Goal: Transaction & Acquisition: Purchase product/service

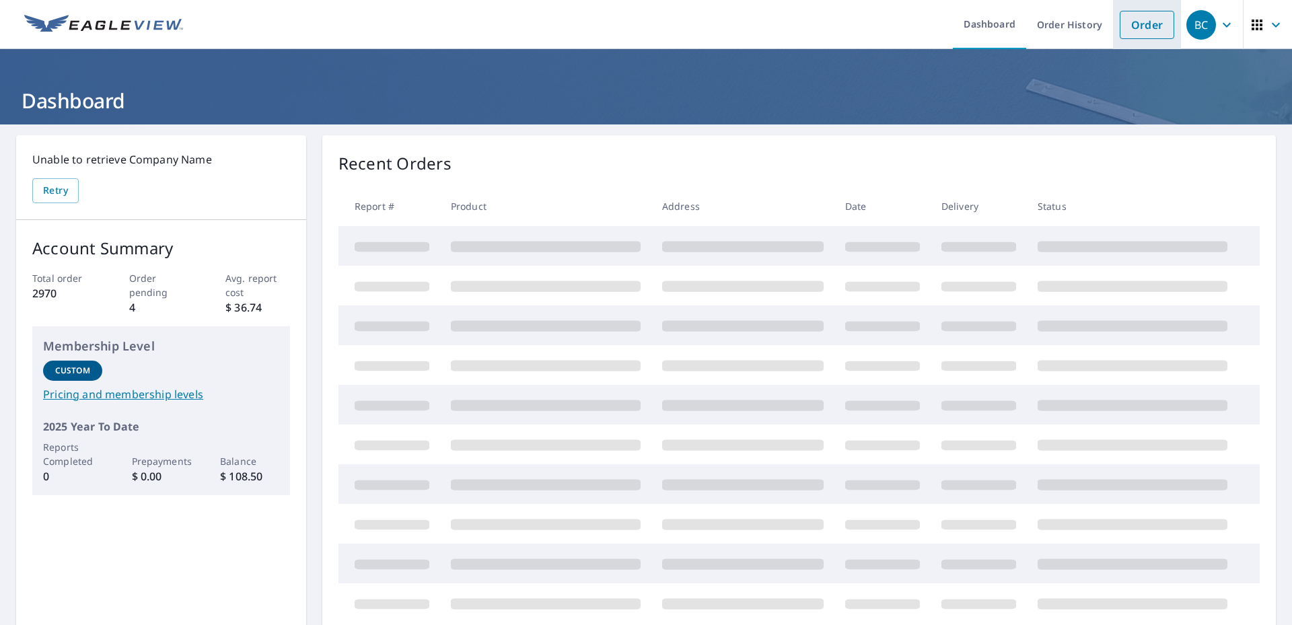
click at [1132, 27] on link "Order" at bounding box center [1147, 25] width 55 height 28
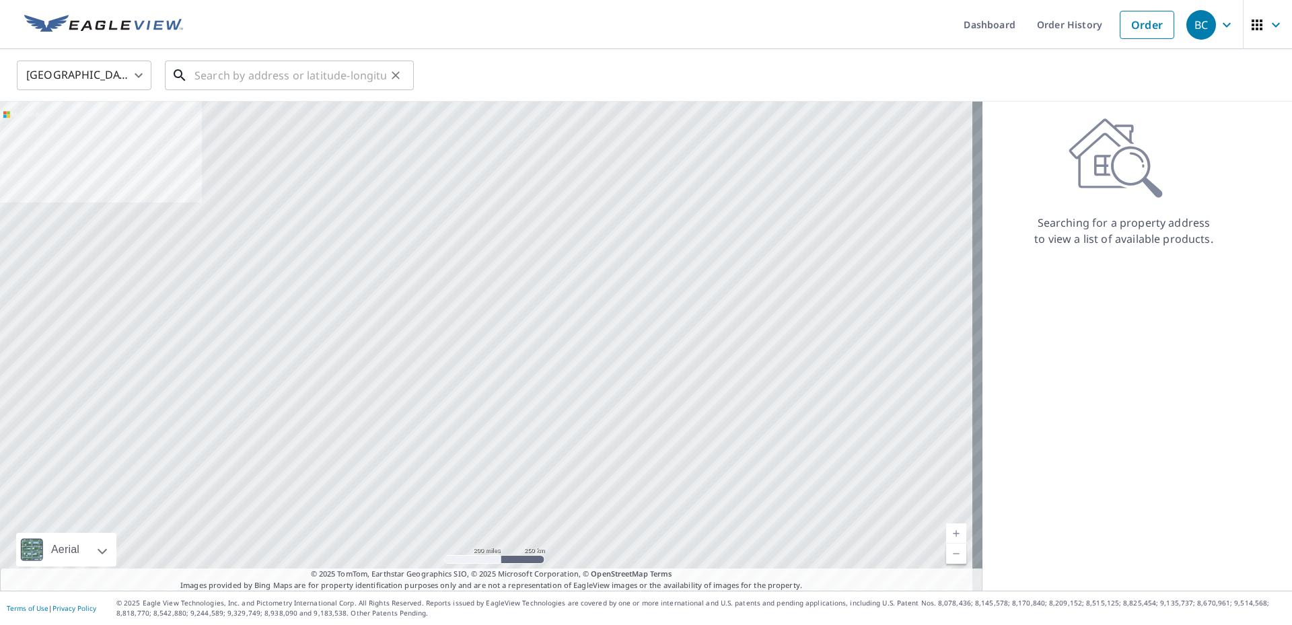
click at [229, 72] on input "text" at bounding box center [290, 76] width 192 height 38
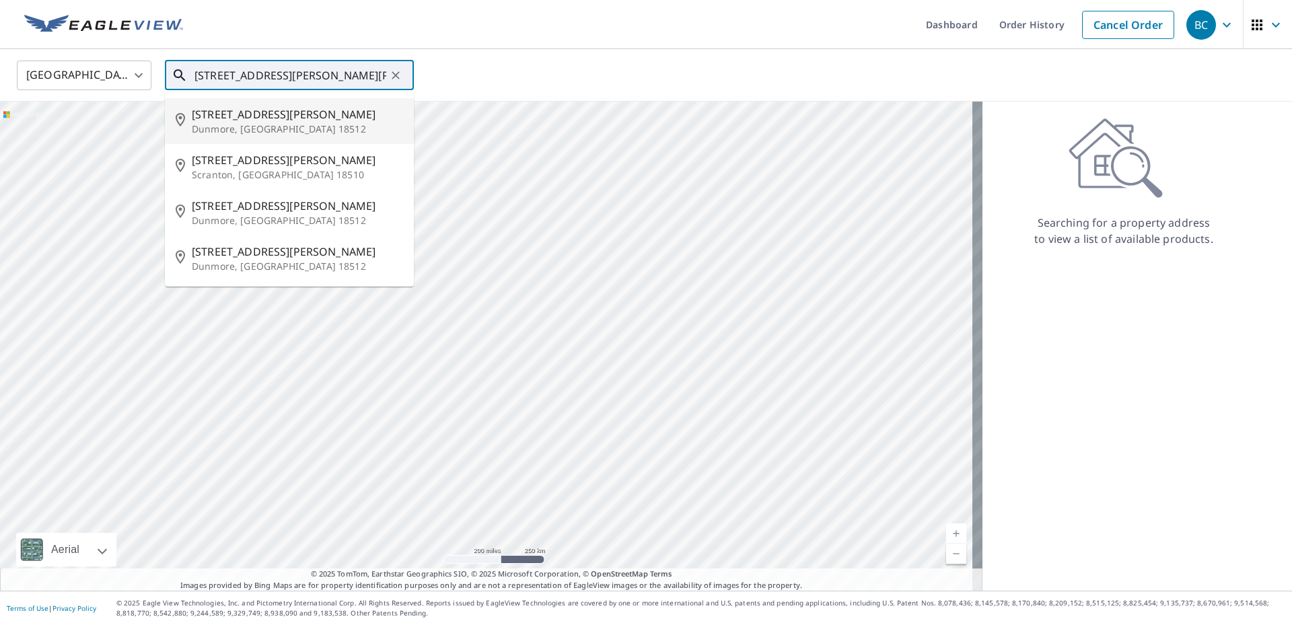
click at [248, 122] on p "Dunmore, [GEOGRAPHIC_DATA] 18512" at bounding box center [297, 128] width 211 height 13
type input "[STREET_ADDRESS][PERSON_NAME][PERSON_NAME]"
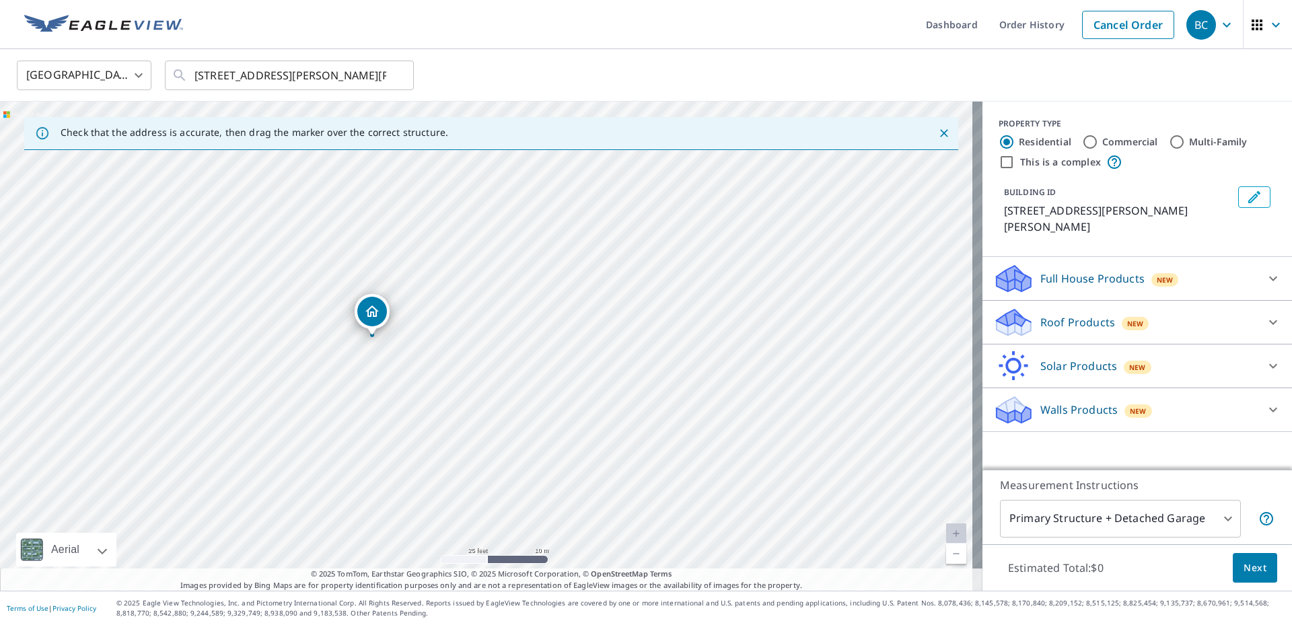
drag, startPoint x: 477, startPoint y: 359, endPoint x: 356, endPoint y: 548, distance: 225.1
click at [356, 549] on div "[STREET_ADDRESS][PERSON_NAME][PERSON_NAME]" at bounding box center [491, 346] width 982 height 489
click at [1146, 309] on div "Roof Products New" at bounding box center [1125, 323] width 264 height 32
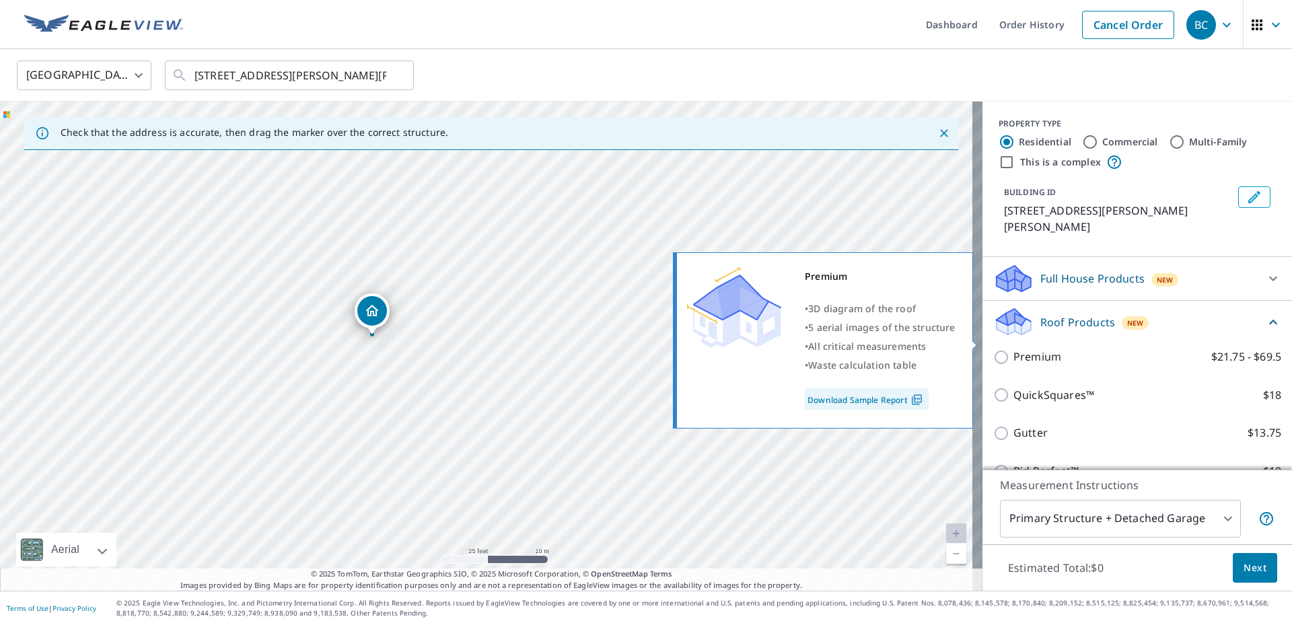
click at [1049, 349] on p "Premium" at bounding box center [1037, 357] width 48 height 17
click at [1013, 349] on input "Premium $21.75 - $69.5" at bounding box center [1003, 357] width 20 height 16
checkbox input "true"
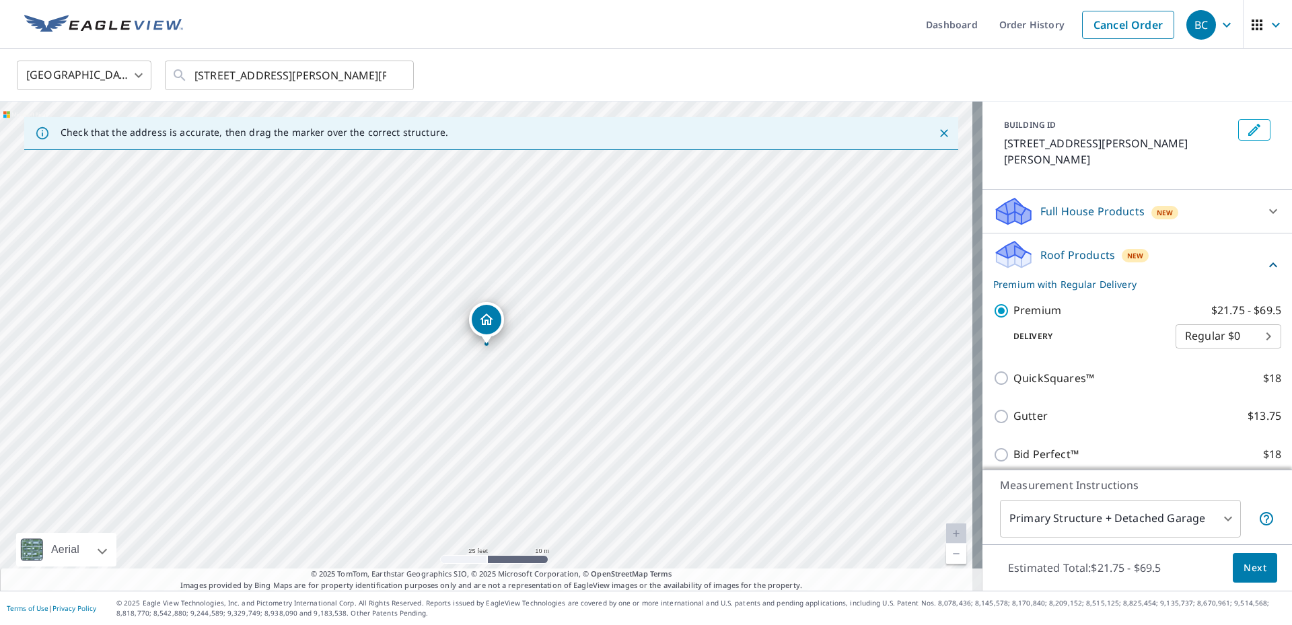
scroll to position [135, 0]
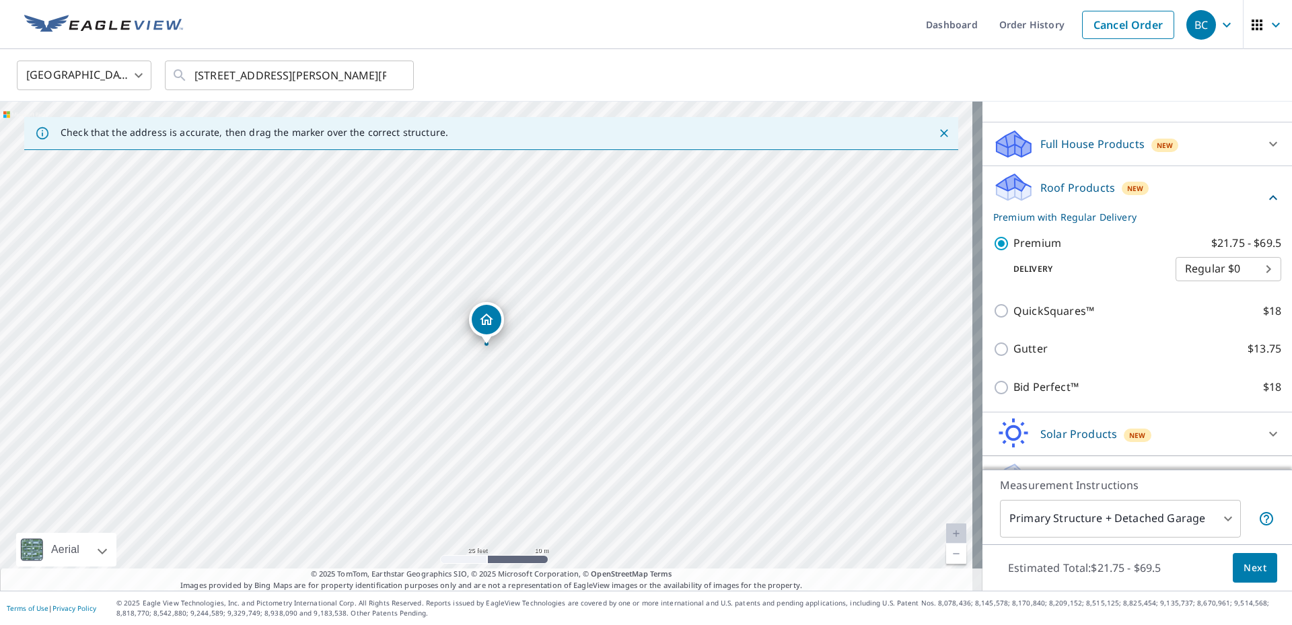
click at [1249, 571] on span "Next" at bounding box center [1255, 568] width 23 height 17
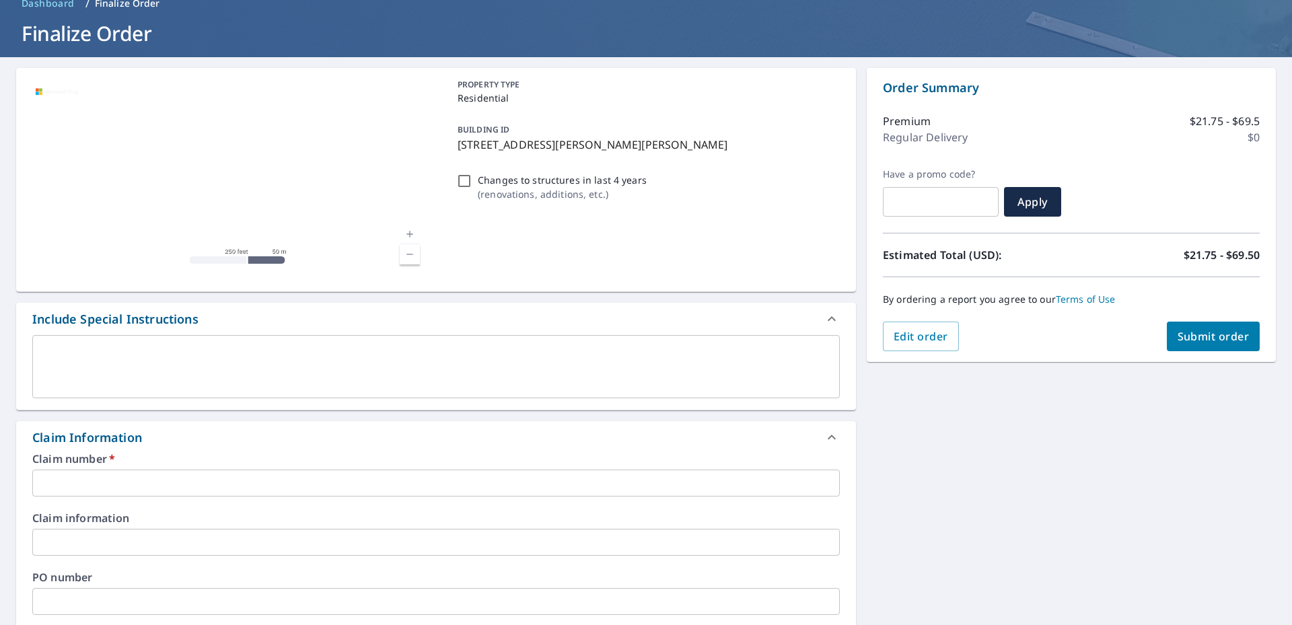
scroll to position [135, 0]
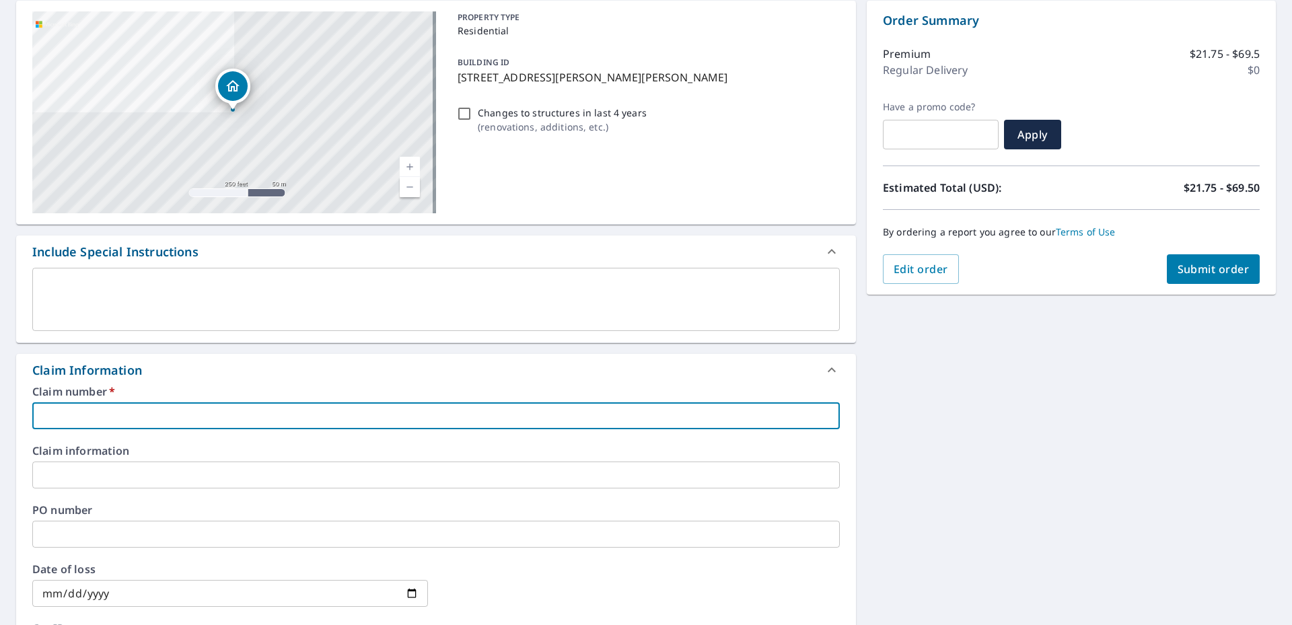
click at [65, 408] on input "text" at bounding box center [435, 415] width 807 height 27
type input "3"
checkbox input "true"
type input "36"
checkbox input "true"
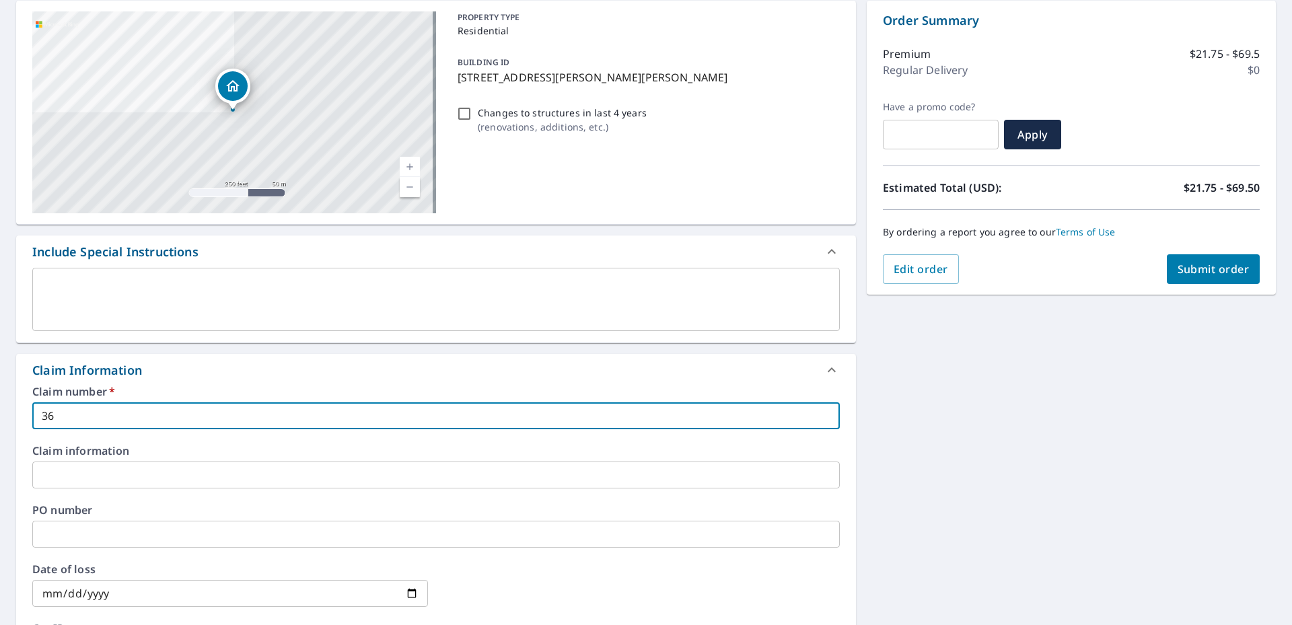
type input "360"
checkbox input "true"
type input "3603"
checkbox input "true"
type input "36033"
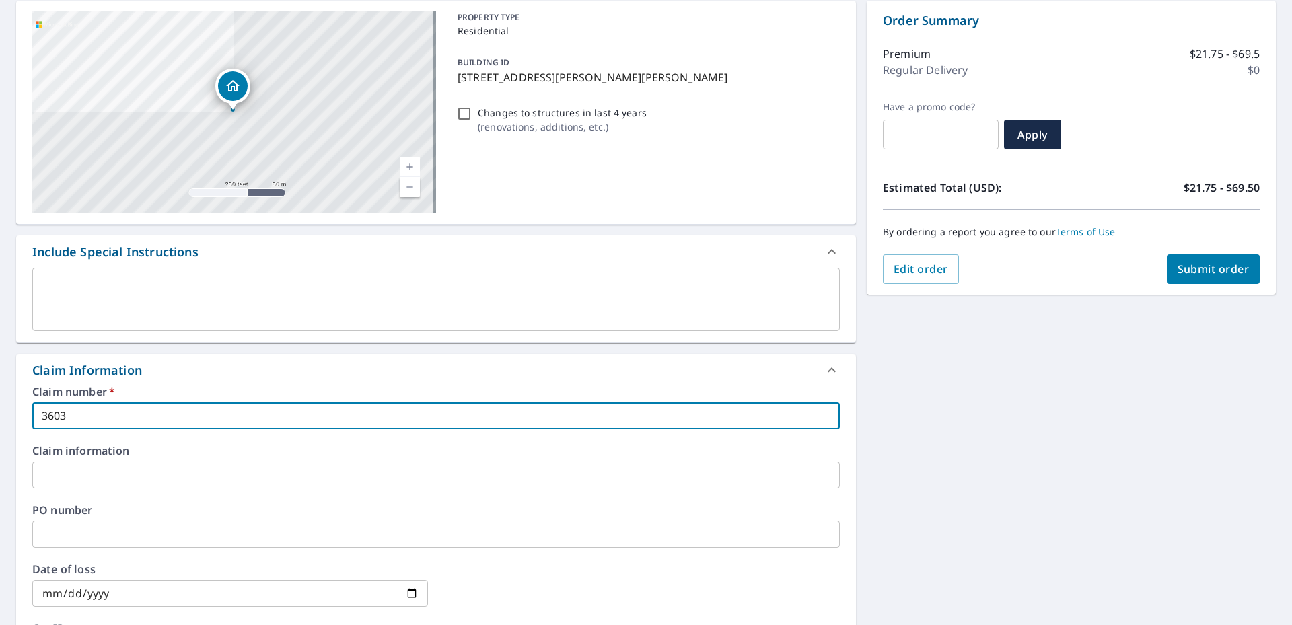
checkbox input "true"
type input "360337"
checkbox input "true"
type input "3603370"
checkbox input "true"
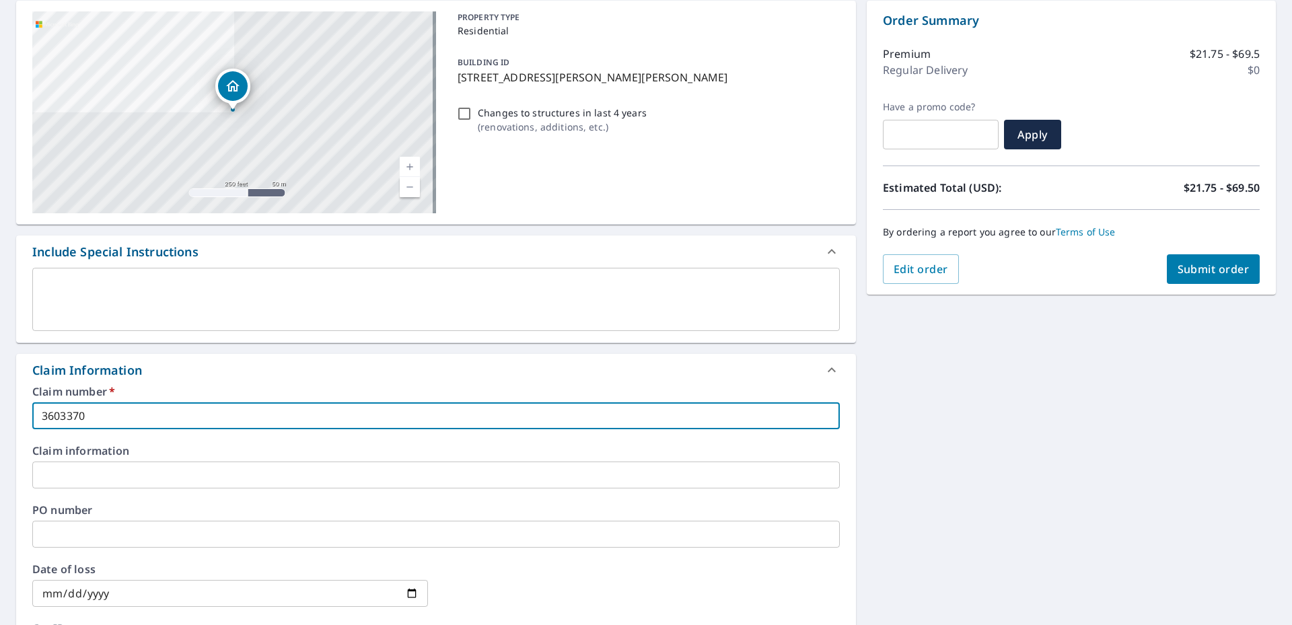
type input "3603370"
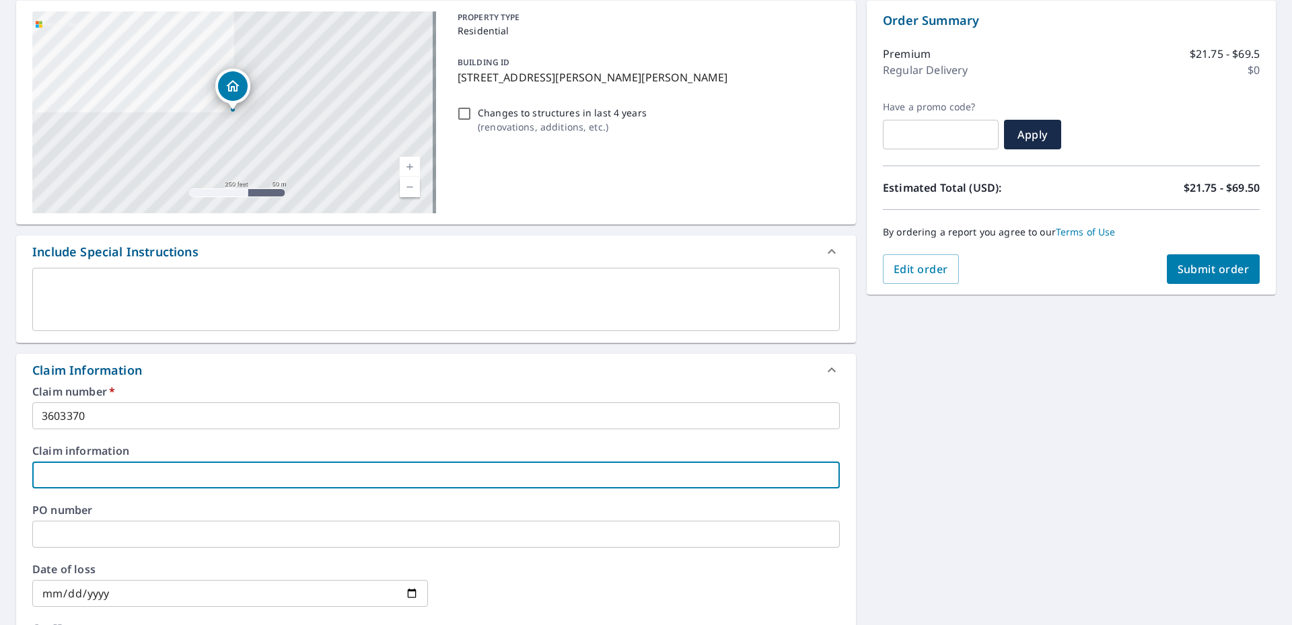
click at [76, 479] on input "text" at bounding box center [435, 475] width 807 height 27
type input "Q"
checkbox input "true"
type input "QU"
checkbox input "true"
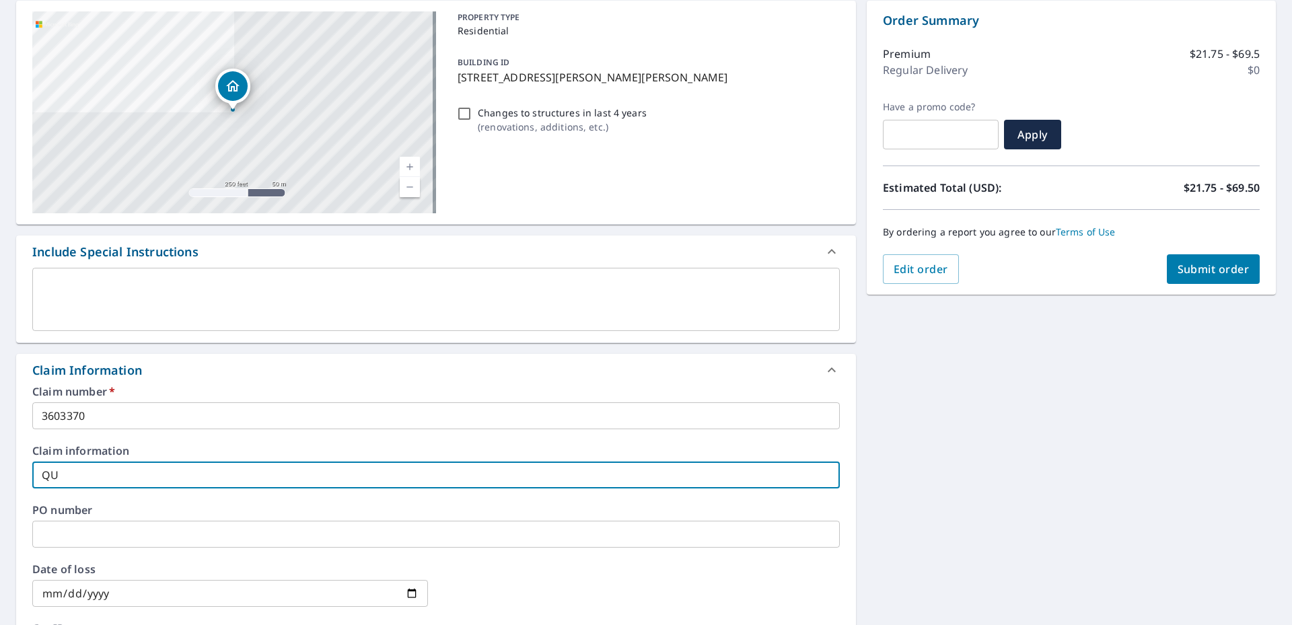
type input "QUA"
checkbox input "true"
type input "QUAL"
checkbox input "true"
type input "QUALI"
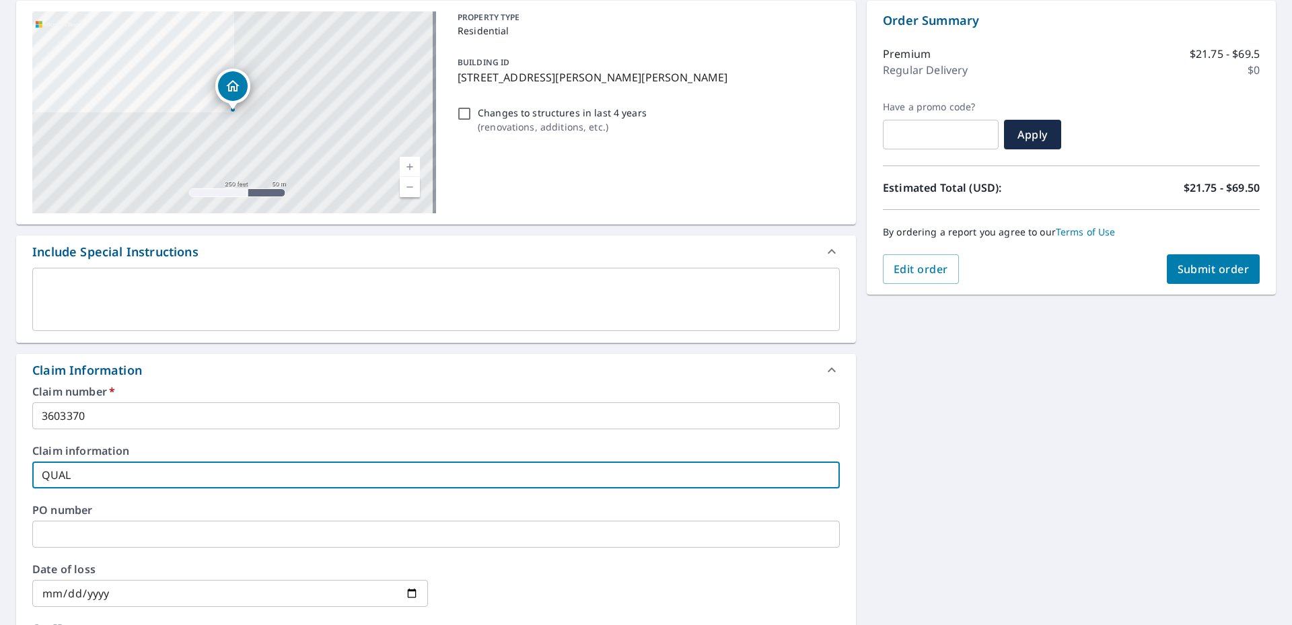
checkbox input "true"
type input "QUALIT"
checkbox input "true"
type input "QUALITY"
checkbox input "true"
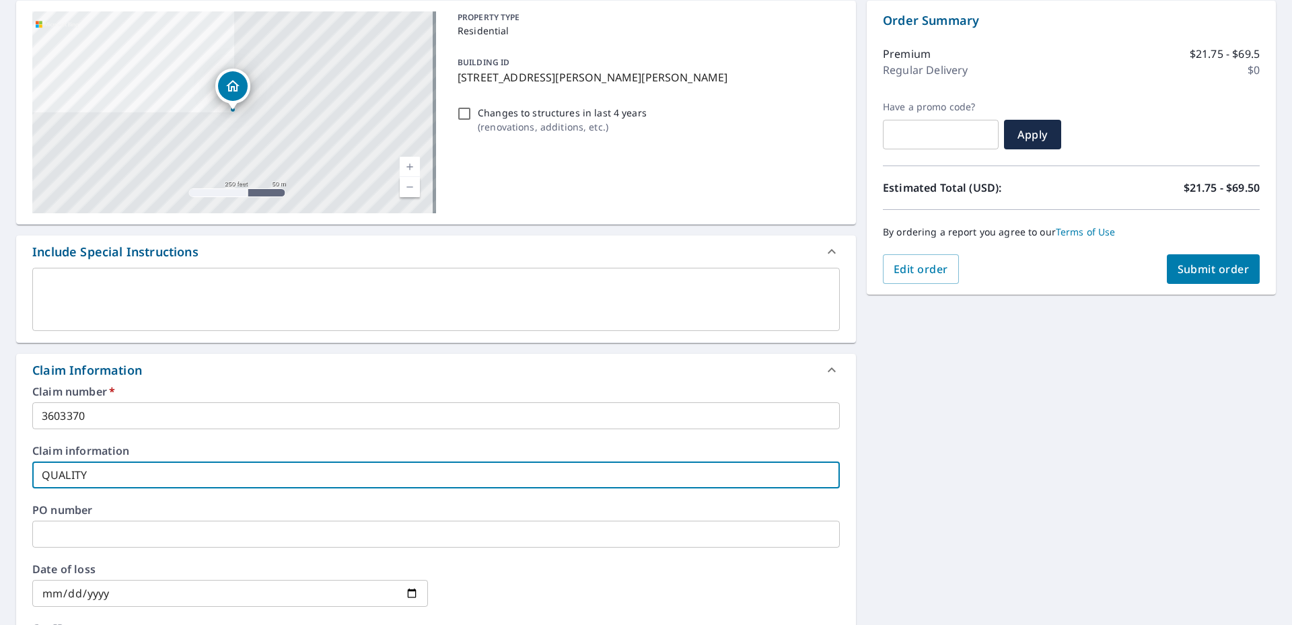
type input "QUALITY"
checkbox input "true"
type input "QUALITY R"
checkbox input "true"
type input "QUALITY RO"
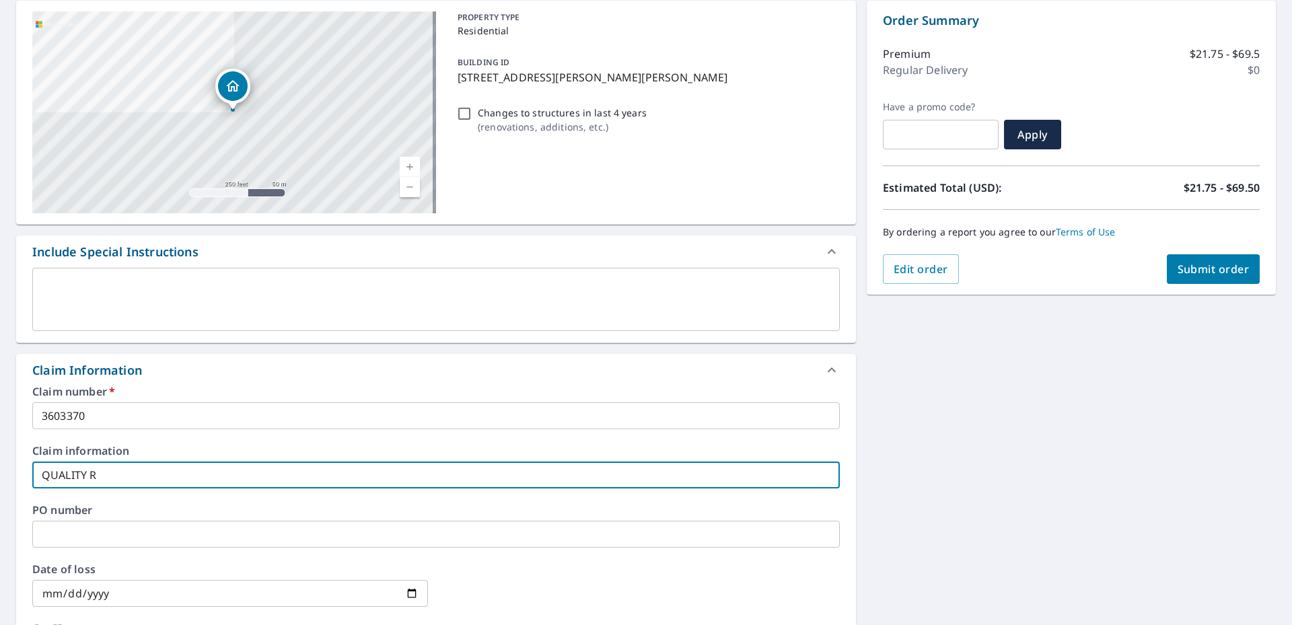
checkbox input "true"
type input "QUALITY ROO"
checkbox input "true"
type input "QUALITY ROOF"
checkbox input "true"
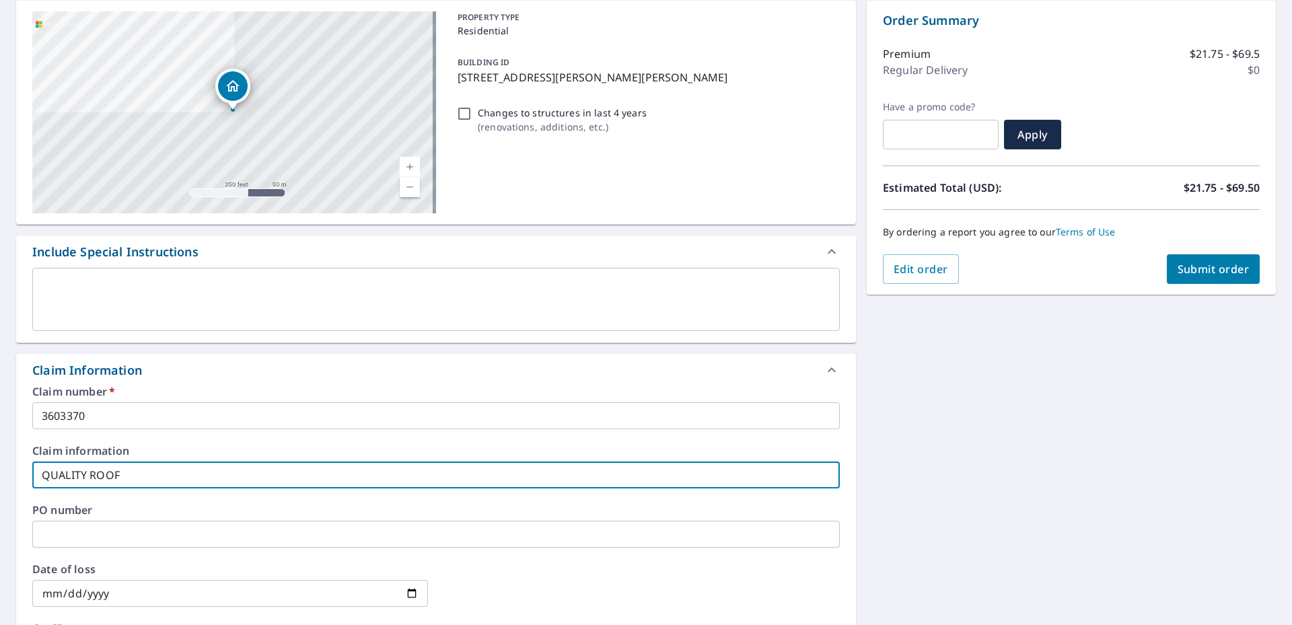
type input "QUALITY ROOFI"
checkbox input "true"
type input "QUALITY ROOFIN"
checkbox input "true"
type input "QUALITY ROOFING"
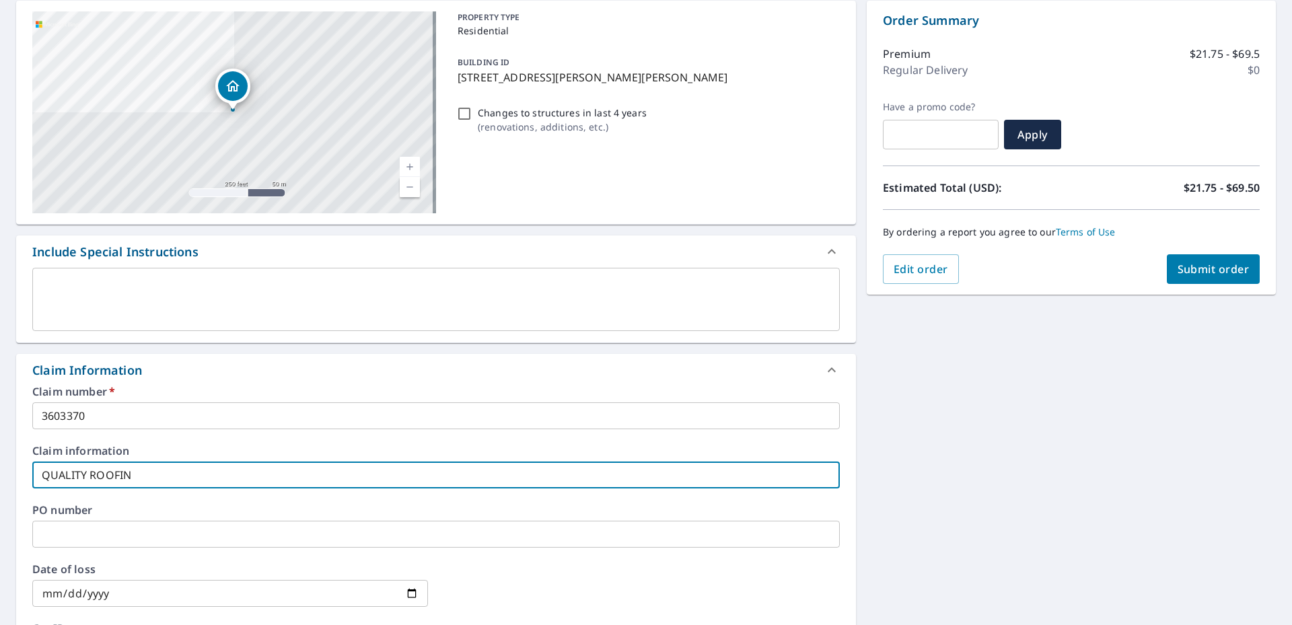
checkbox input "true"
type input "QUALITY ROOFING"
checkbox input "true"
type input "QUALITY ROOFING E"
checkbox input "true"
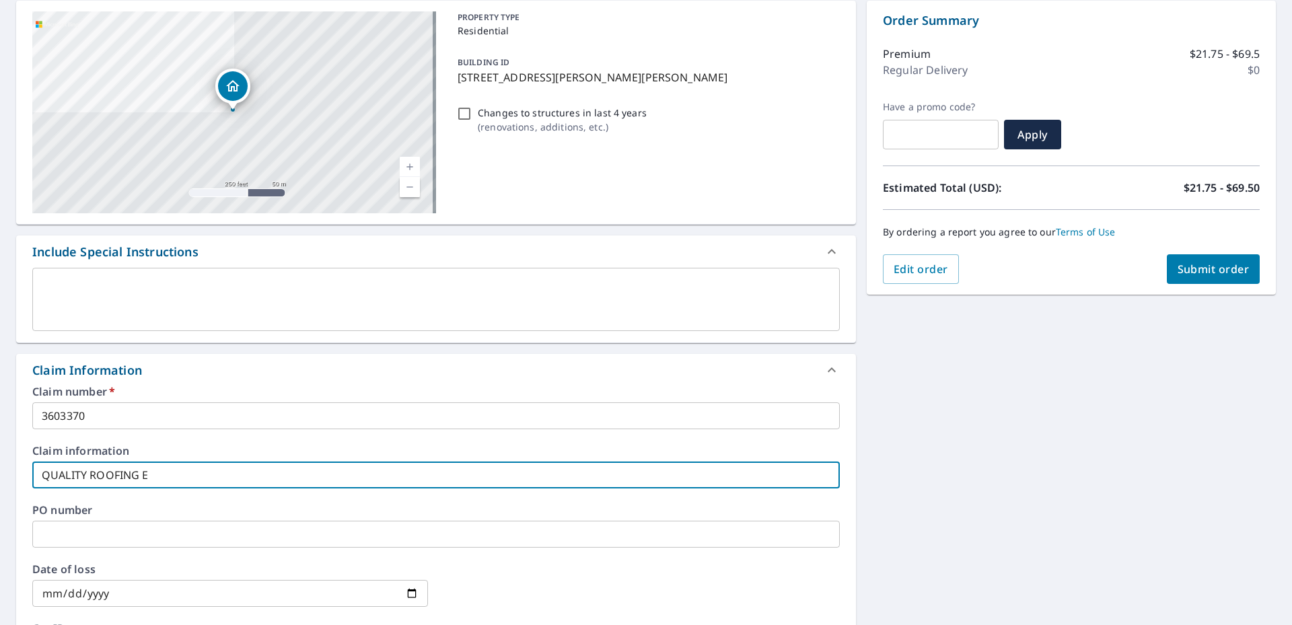
type input "QUALITY ROOFING EX"
checkbox input "true"
type input "QUALITY ROOFING EXP"
checkbox input "true"
type input "QUALITY ROOFING EXPR"
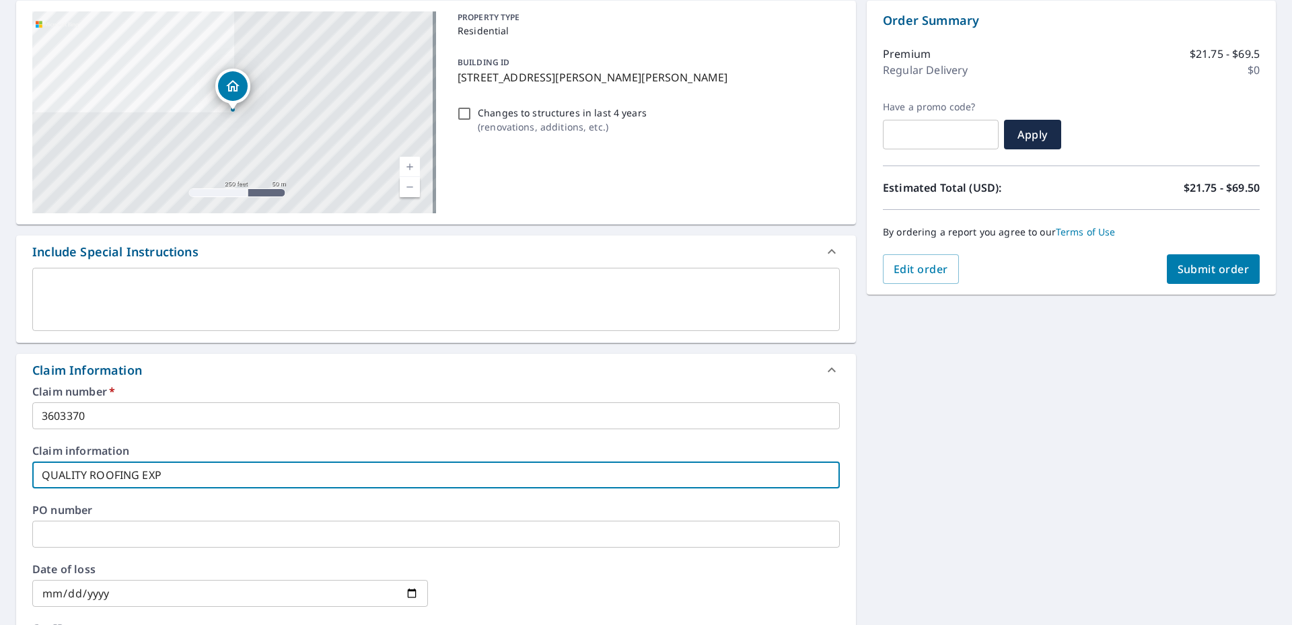
checkbox input "true"
type input "QUALITY ROOFING EXPRE"
checkbox input "true"
type input "QUALITY ROOFING EXPRES"
checkbox input "true"
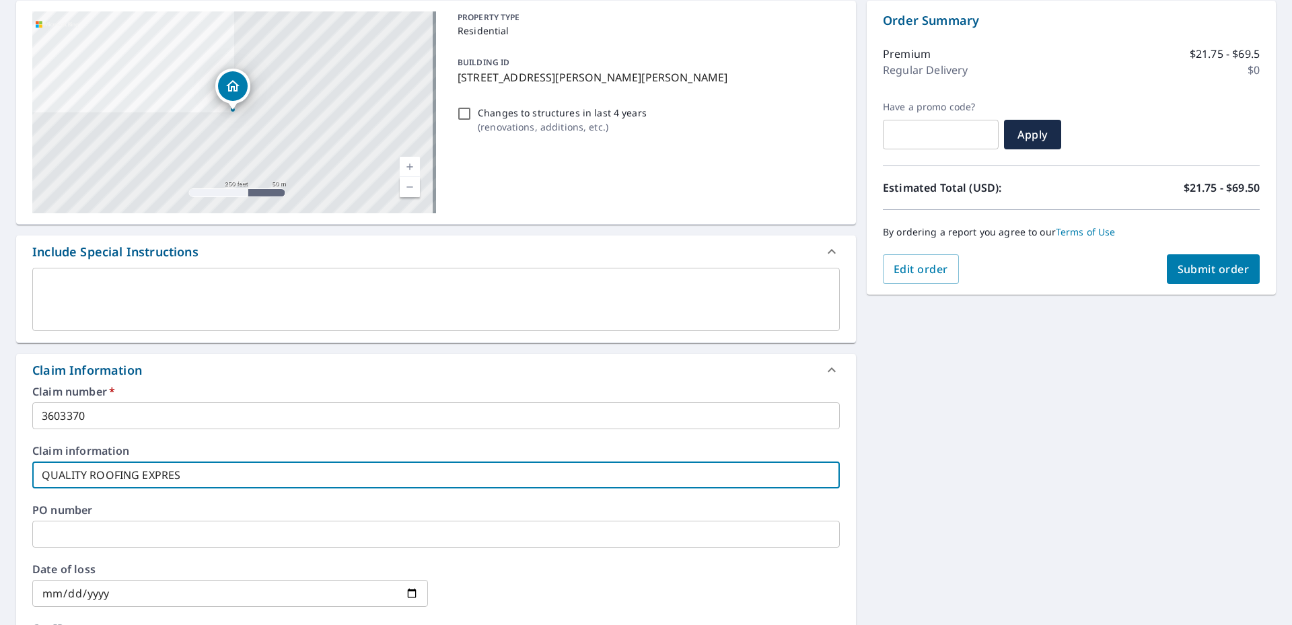
type input "QUALITY ROOFING EXPRESS"
checkbox input "true"
type input "QUALITY ROOFING EXPRESS"
checkbox input "true"
type input "QUALITY ROOFING EXPRESS -"
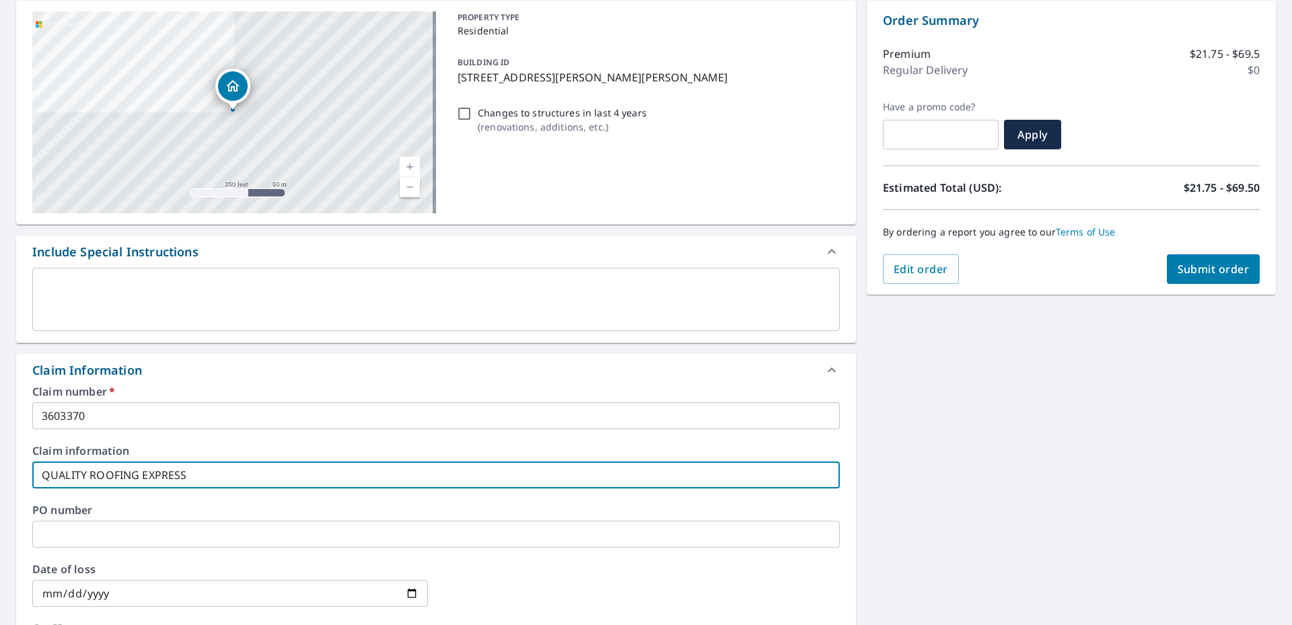
checkbox input "true"
type input "QUALITY ROOFING EXPRESS -"
checkbox input "true"
type input "QUALITY ROOFING EXPRESS - 5"
checkbox input "true"
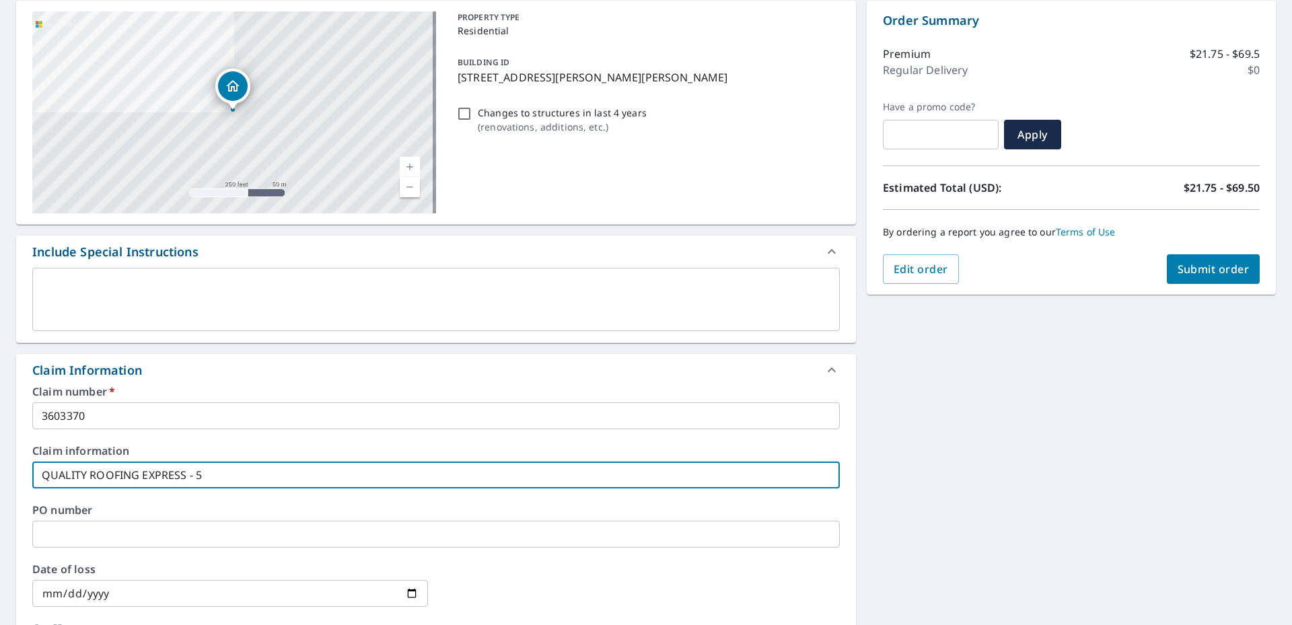
type input "QUALITY ROOFING EXPRESS - 50"
checkbox input "true"
type input "QUALITY ROOFING EXPRESS - 508"
checkbox input "true"
type input "QUALITY ROOFING EXPRESS - 508"
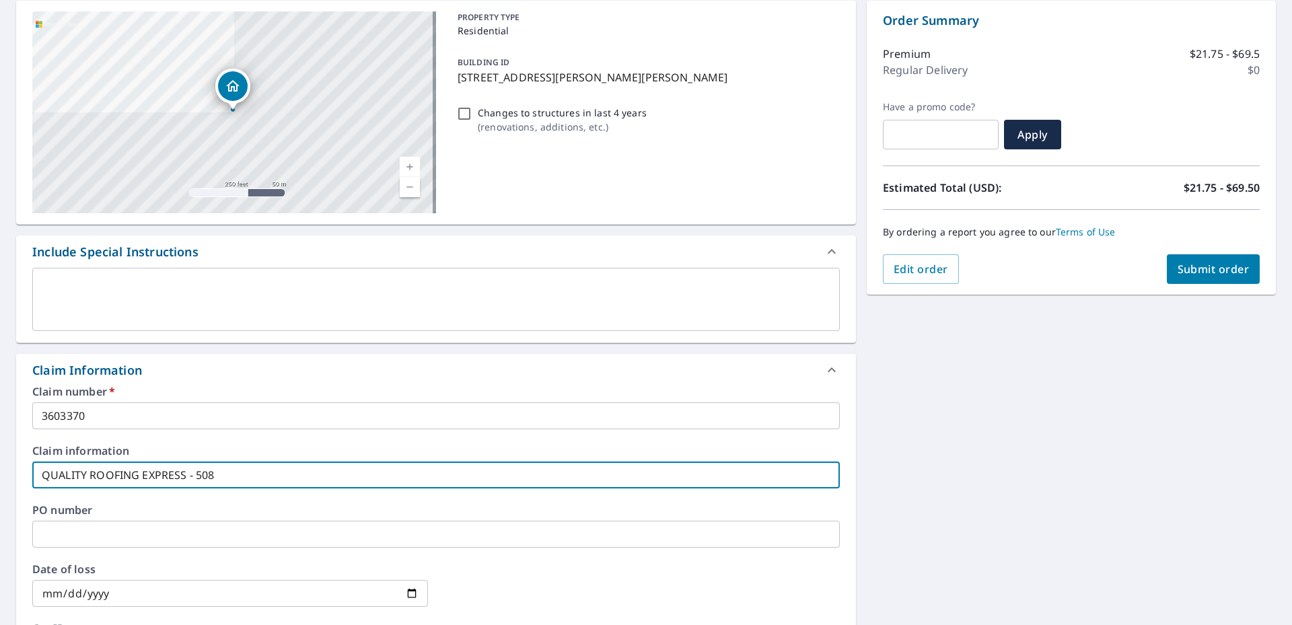
checkbox input "true"
type input "QUALITY ROOFING EXPRESS - 508 S"
checkbox input "true"
type input "QUALITY ROOFING EXPRESS - 508 S"
checkbox input "true"
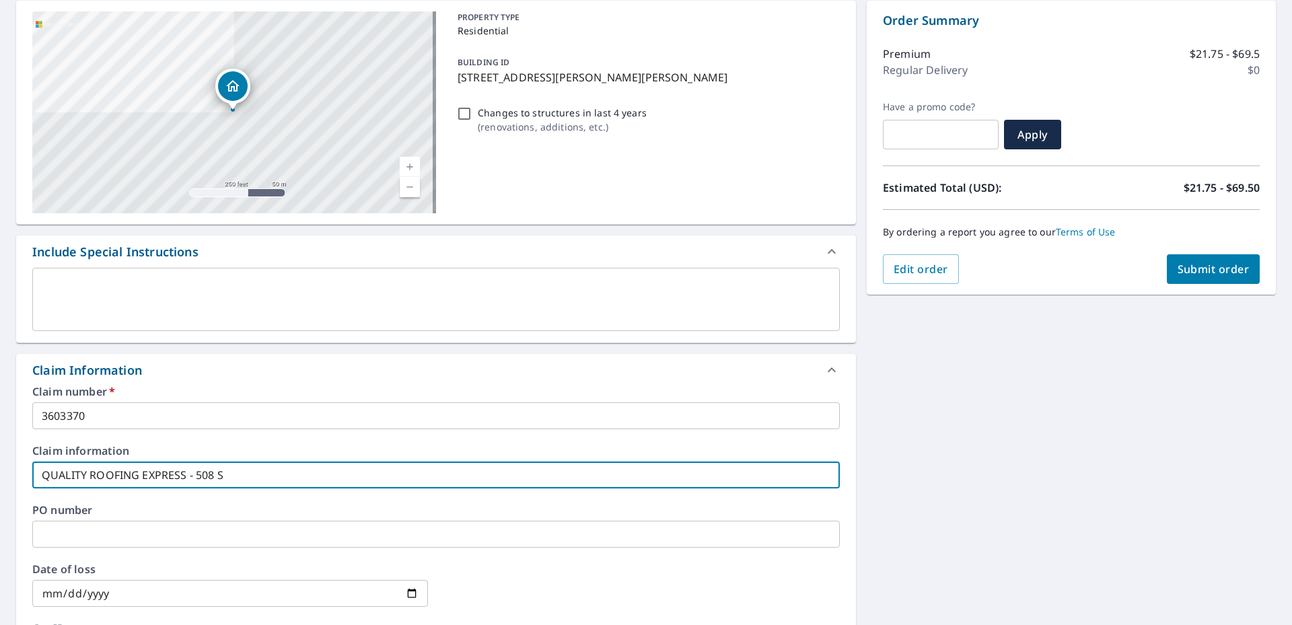
type input "QUALITY ROOFING EXPRESS - 508 S B"
checkbox input "true"
type input "QUALITY ROOFING EXPRESS - 508 S BL"
checkbox input "true"
type input "QUALITY ROOFING EXPRESS - 508 S BLA"
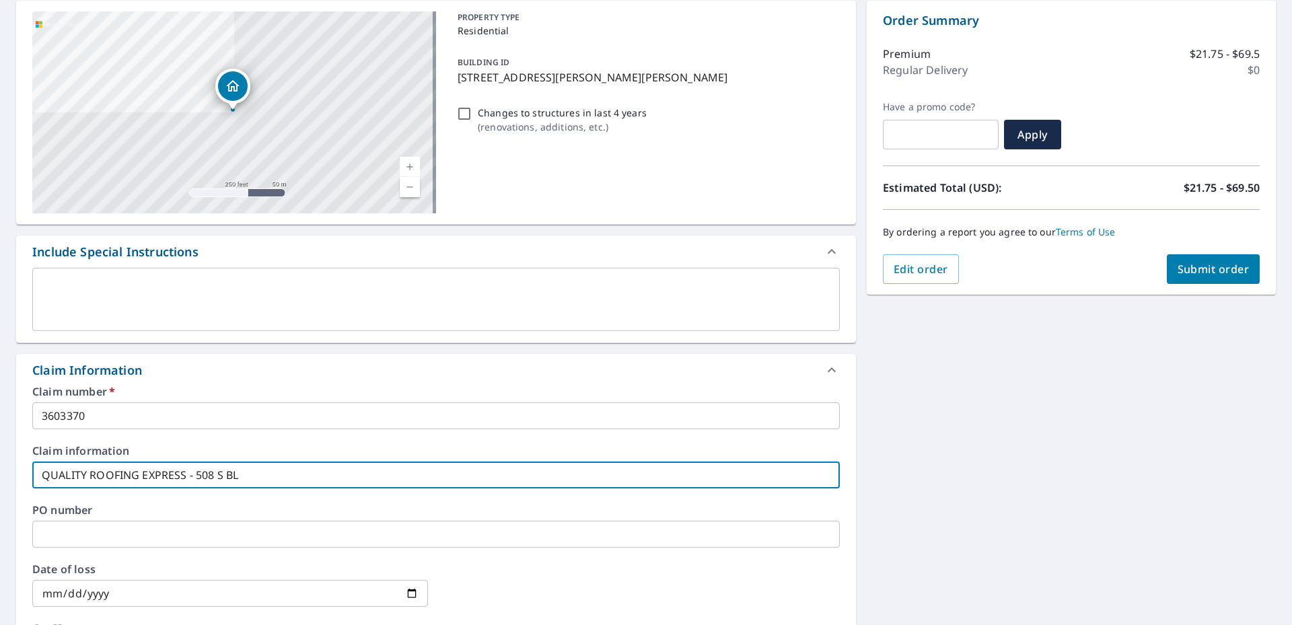
checkbox input "true"
type input "QUALITY ROOFING EXPRESS - 508 S BLAK"
checkbox input "true"
type input "QUALITY ROOFING EXPRESS - 508 S BLAKE"
checkbox input "true"
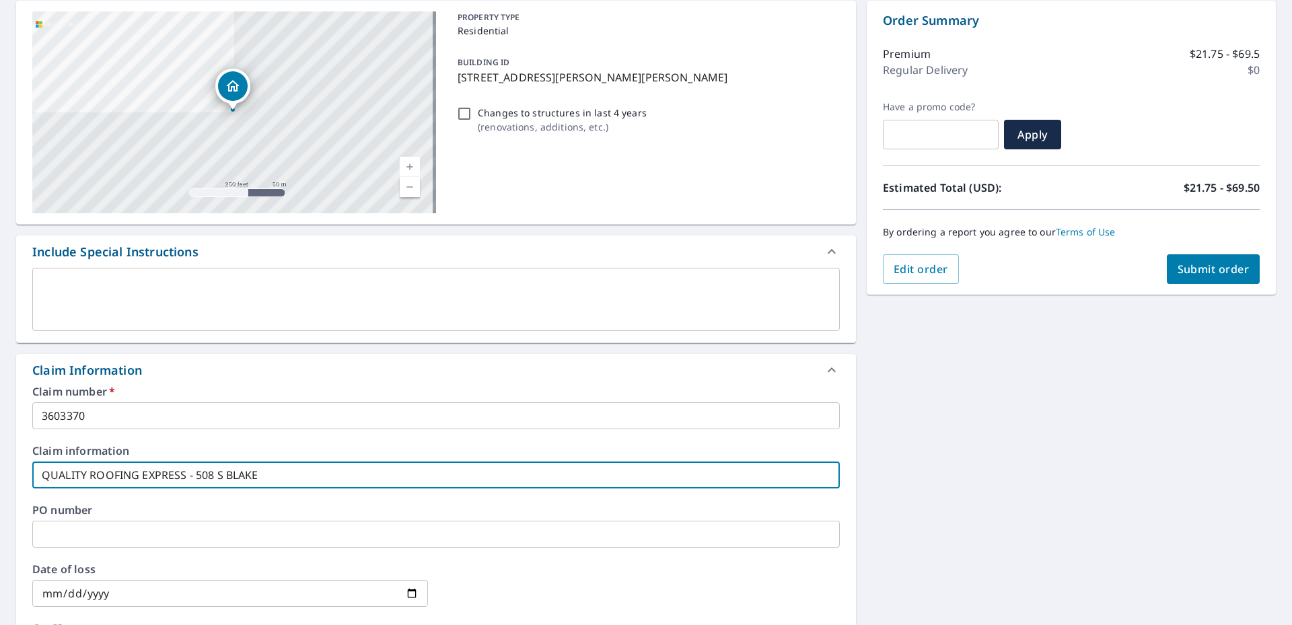
type input "QUALITY ROOFING EXPRESS - 508 S BLAKEL"
checkbox input "true"
type input "QUALITY ROOFING EXPRESS - 508 S [PERSON_NAME]"
checkbox input "true"
type input "QUALITY ROOFING EXPRESS - 508 S [PERSON_NAME]"
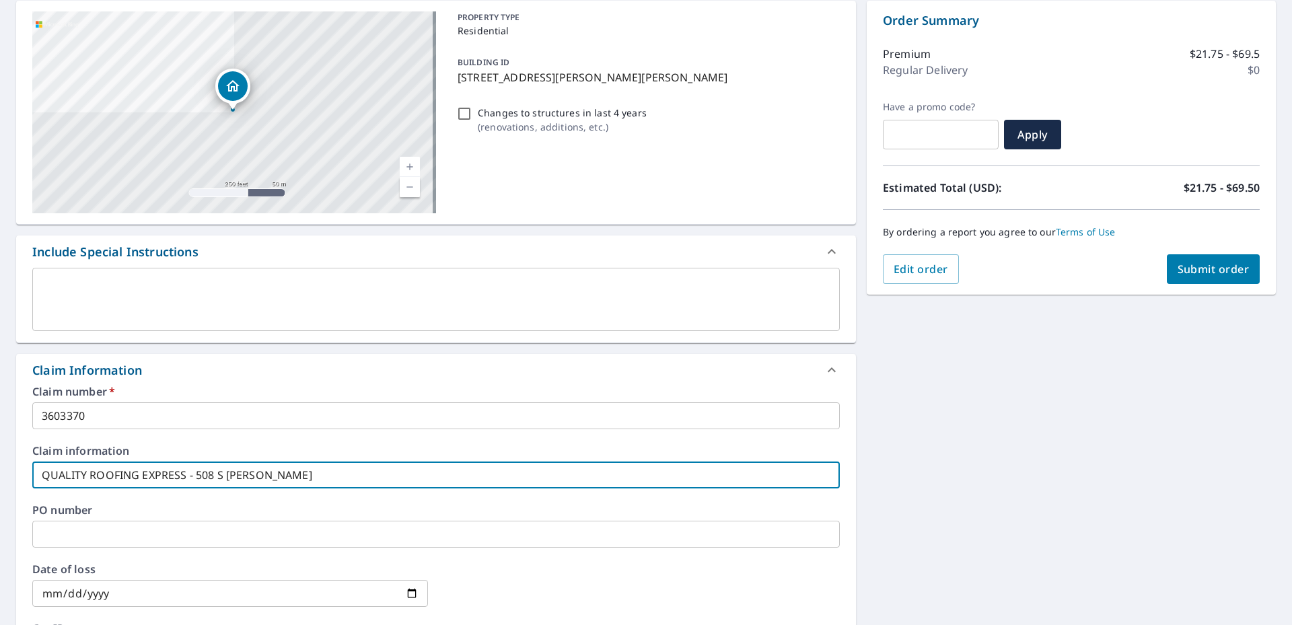
checkbox input "true"
type input "QUALITY ROOFING EXPRESS - 508 S [PERSON_NAME] S"
checkbox input "true"
type input "QUALITY ROOFING EXPRESS - [STREET_ADDRESS][PERSON_NAME]"
checkbox input "true"
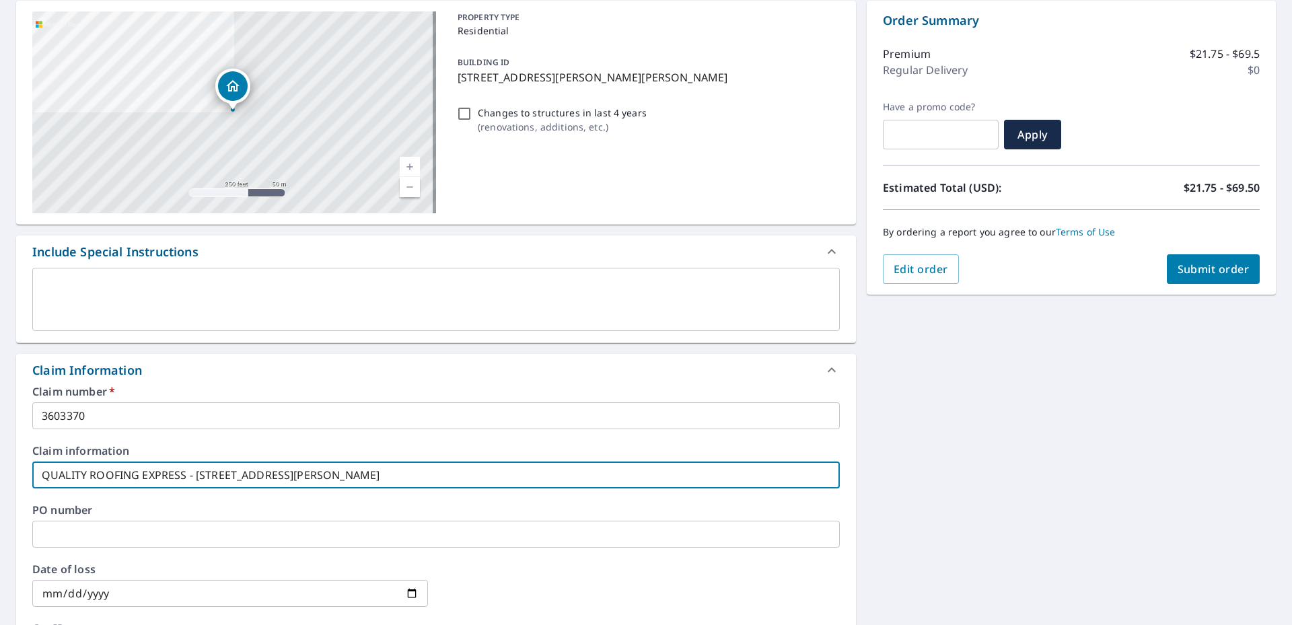
type input "QUALITY ROOFING EXPRESS - [STREET_ADDRESS][PERSON_NAME]"
click at [46, 530] on input "text" at bounding box center [435, 534] width 807 height 27
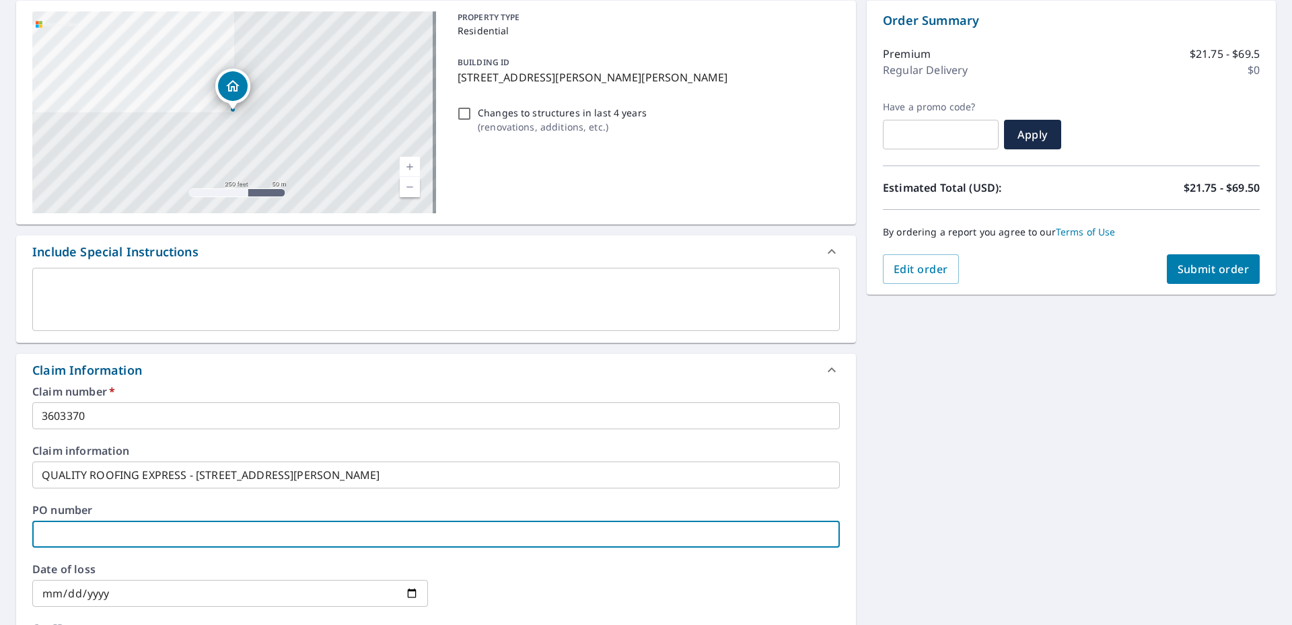
type input "3"
checkbox input "true"
type input "36"
checkbox input "true"
type input "360"
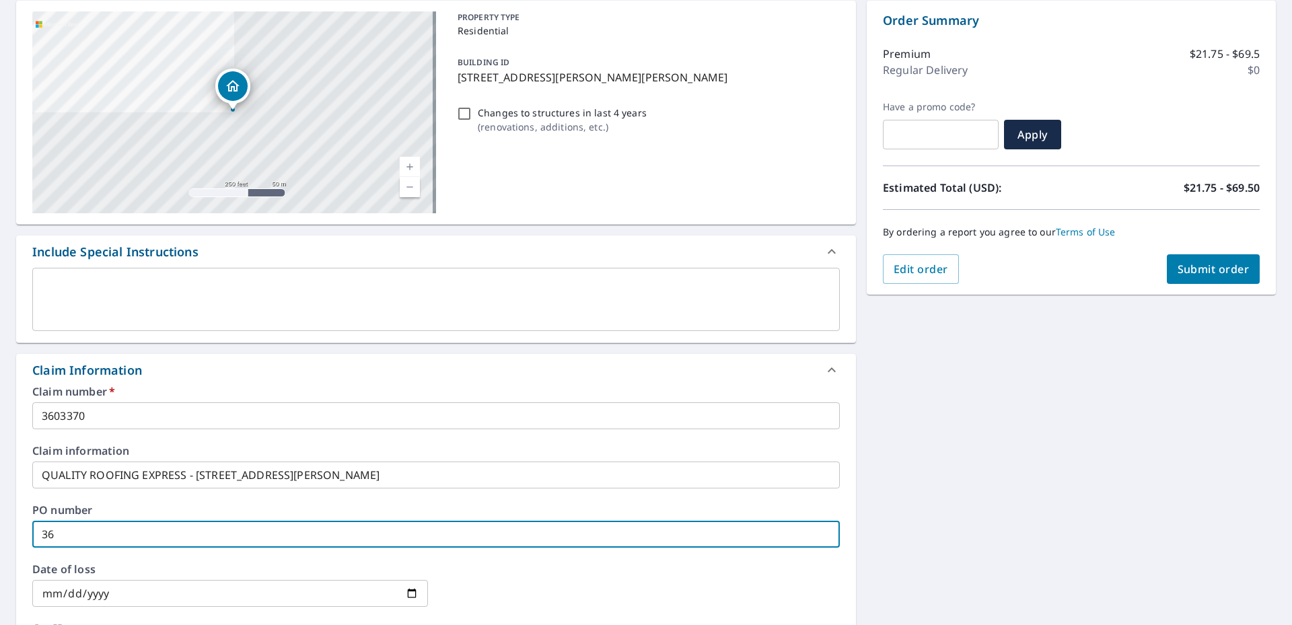
checkbox input "true"
type input "3603"
checkbox input "true"
type input "36033"
checkbox input "true"
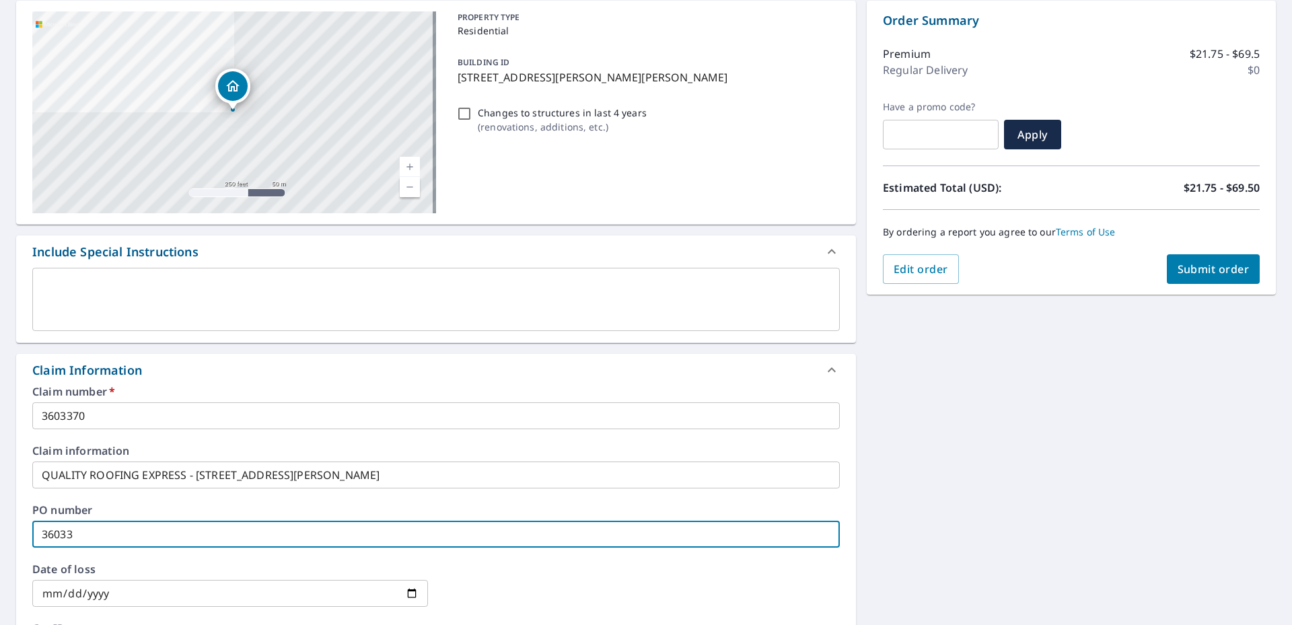
type input "360337"
checkbox input "true"
type input "3603370"
checkbox input "true"
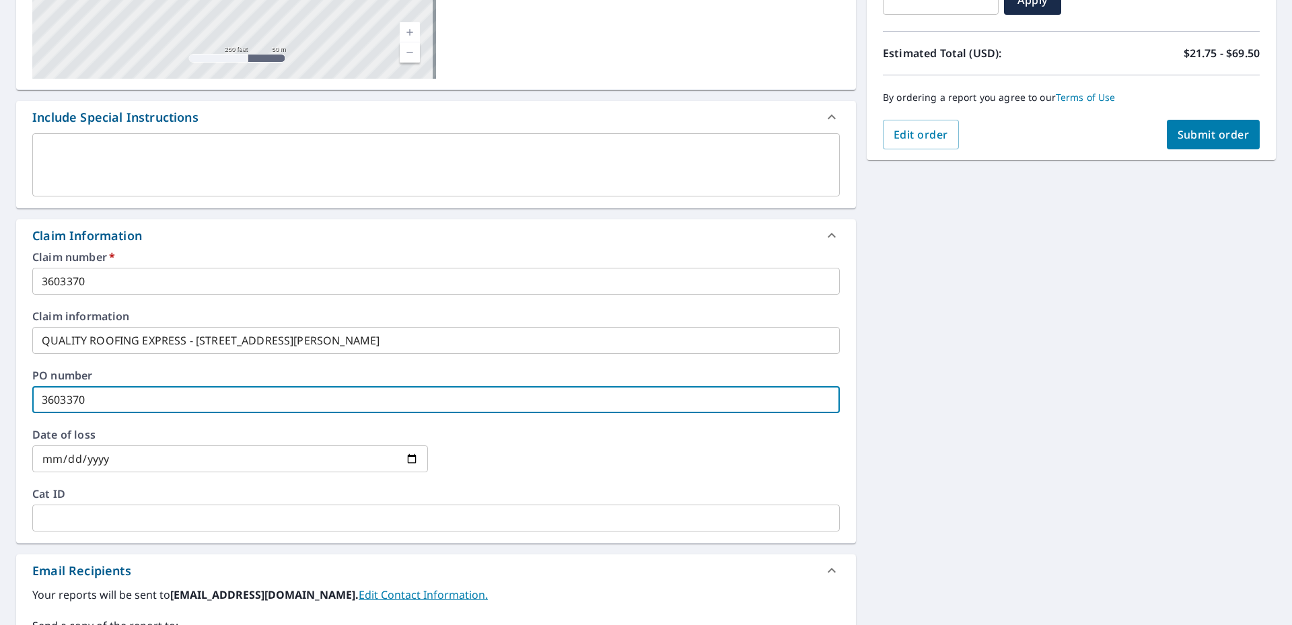
type input "3603370"
click at [410, 457] on input "date" at bounding box center [230, 458] width 396 height 27
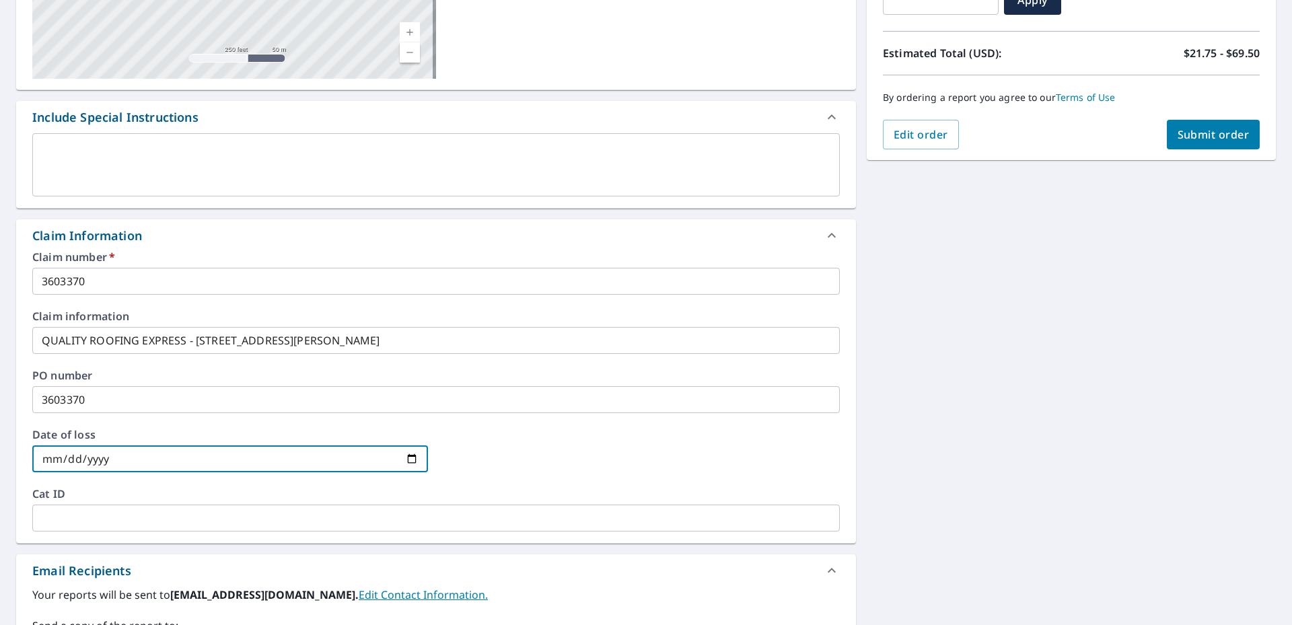
type input "[DATE]"
checkbox input "true"
type input "[DATE]"
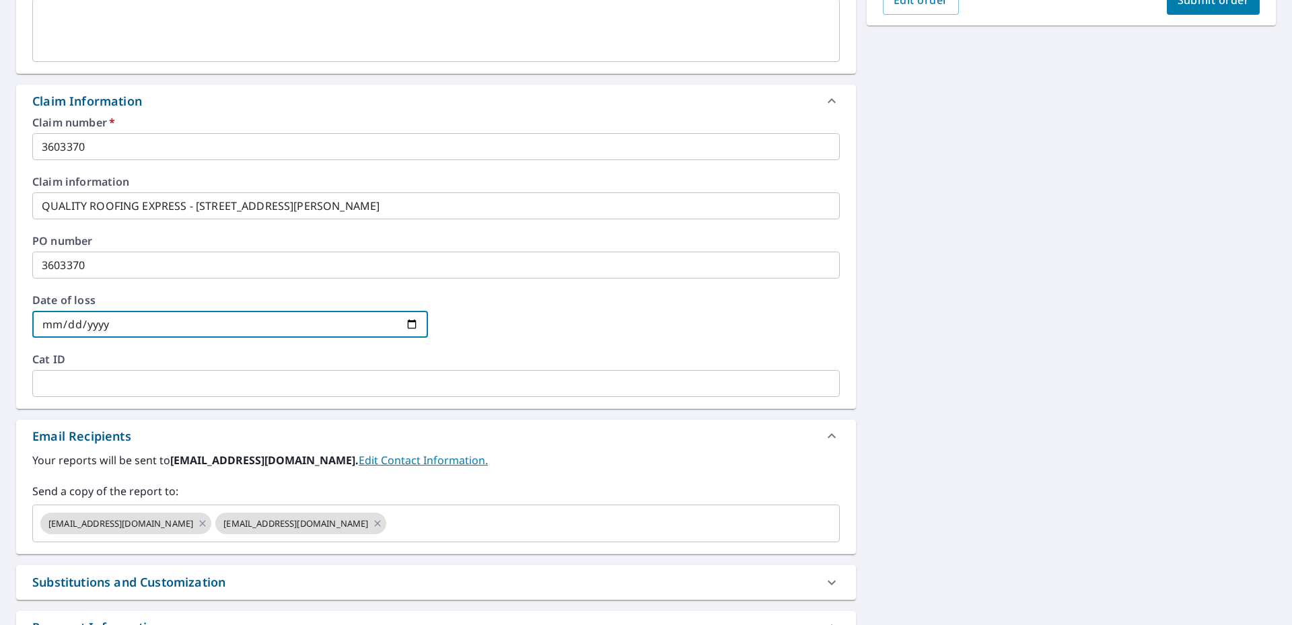
scroll to position [471, 0]
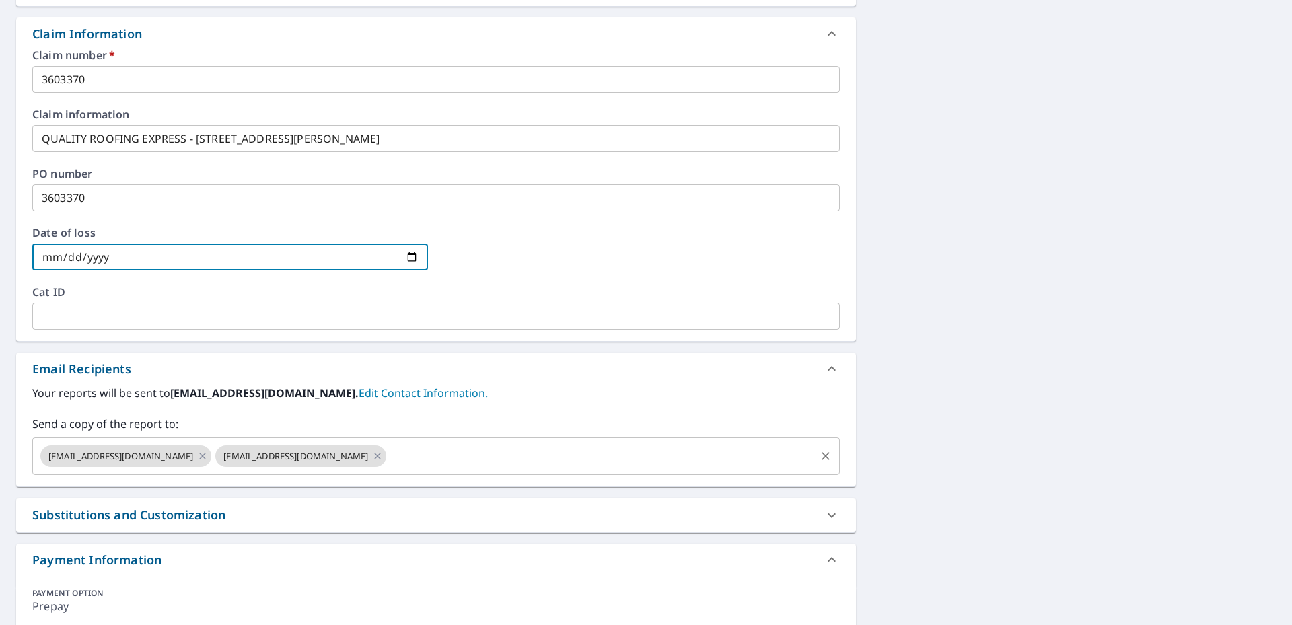
click at [388, 460] on input "text" at bounding box center [600, 456] width 425 height 26
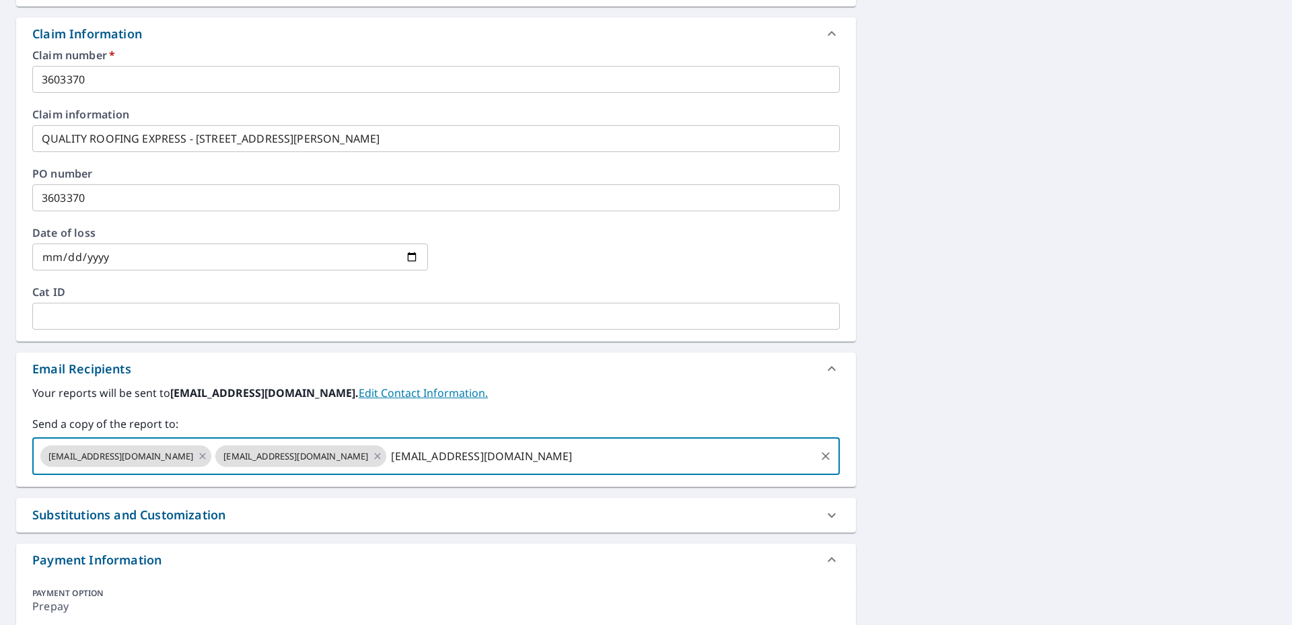
type input "[EMAIL_ADDRESS][DOMAIN_NAME]"
checkbox input "true"
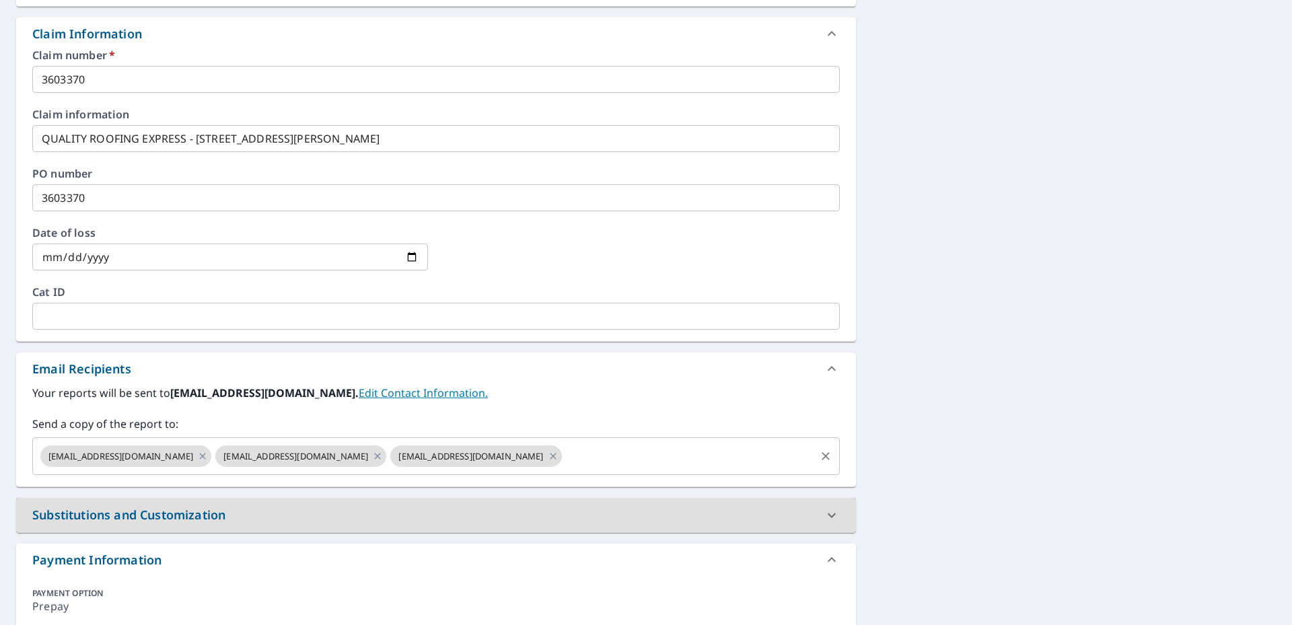
click at [572, 454] on input "text" at bounding box center [689, 456] width 250 height 26
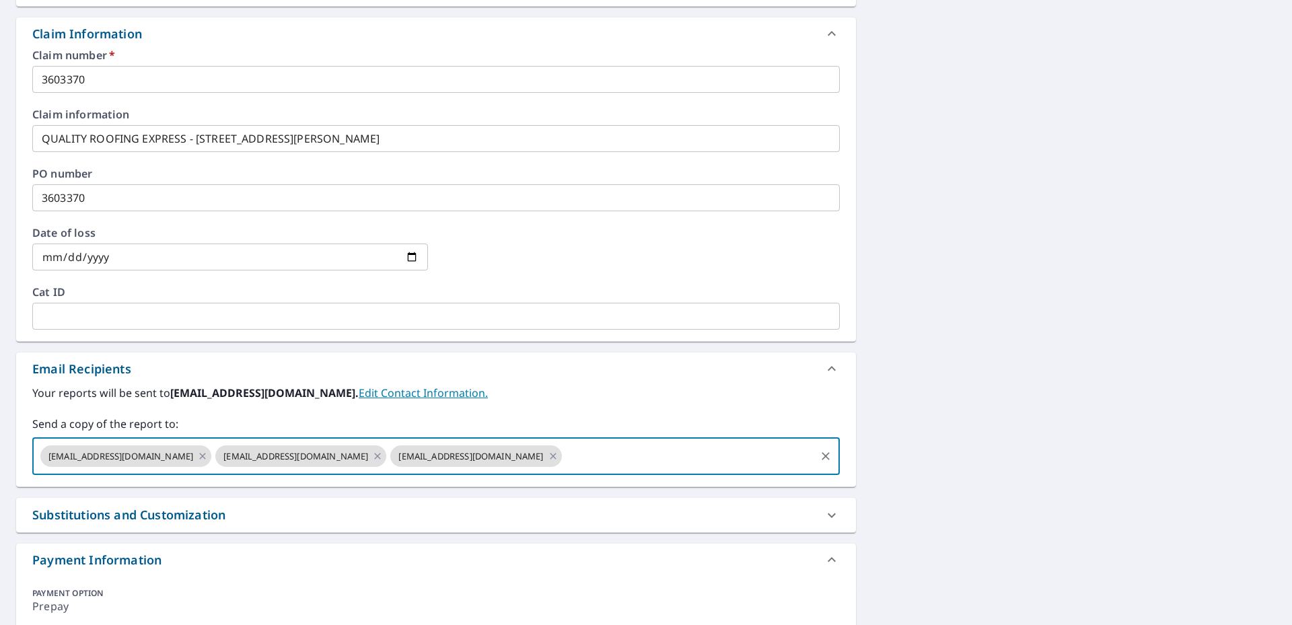
type input "[EMAIL_ADDRESS][DOMAIN_NAME]"
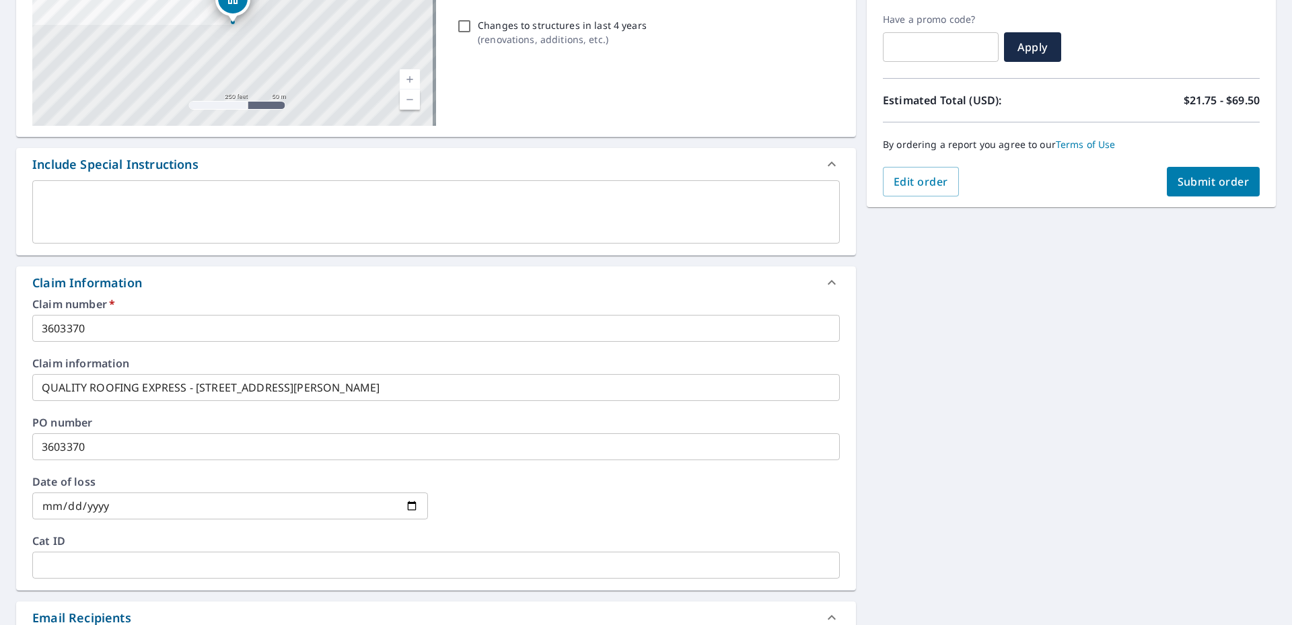
scroll to position [87, 0]
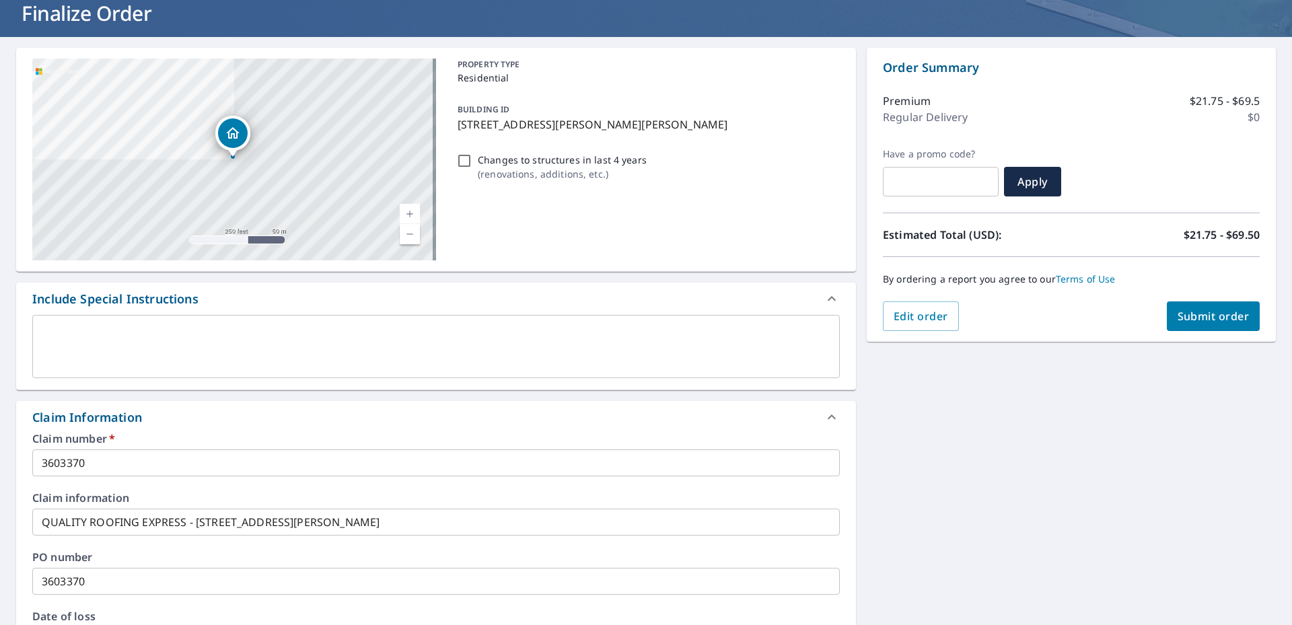
click at [1221, 314] on span "Submit order" at bounding box center [1214, 316] width 72 height 15
checkbox input "true"
